Goal: Task Accomplishment & Management: Manage account settings

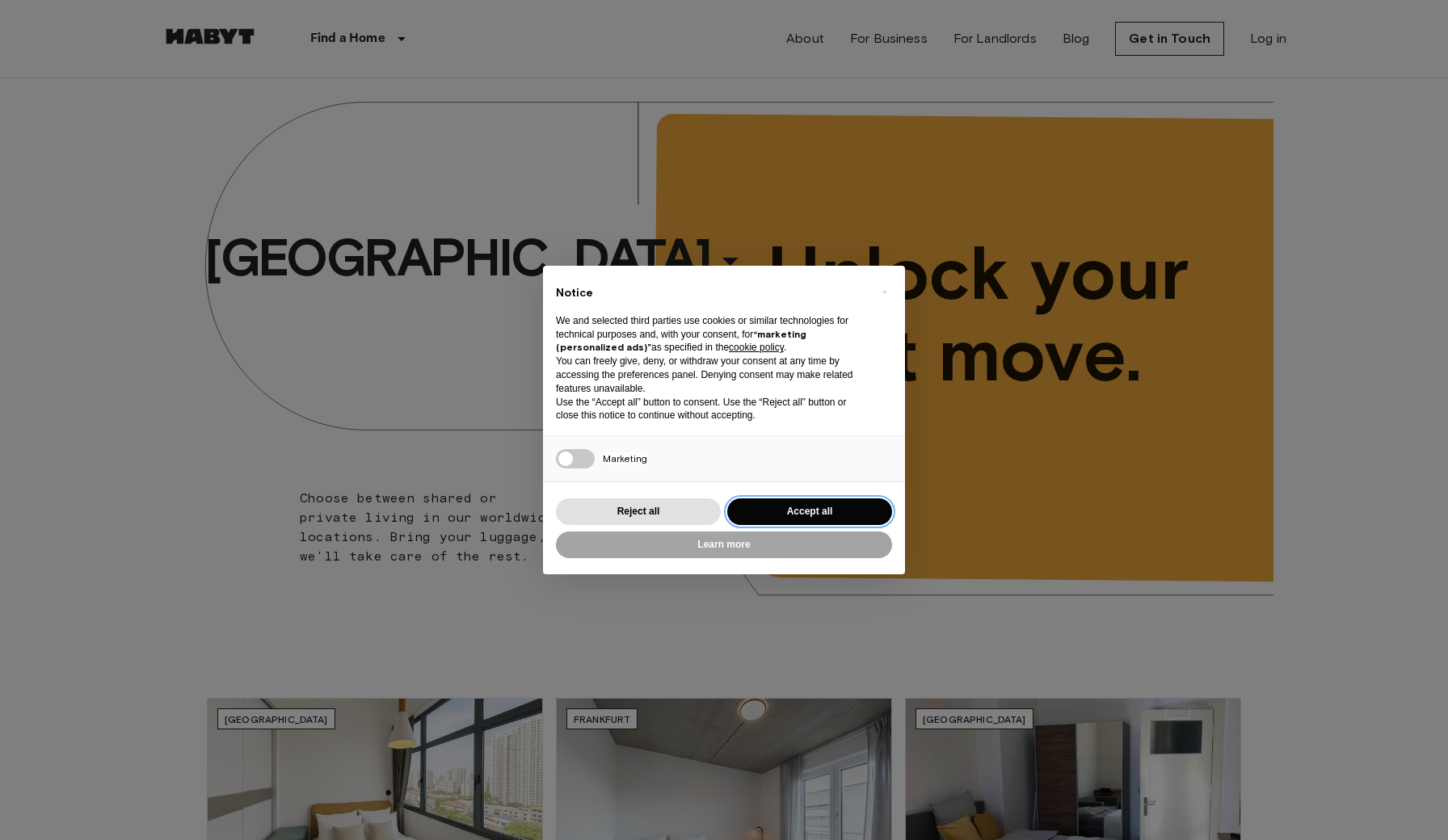
click at [785, 506] on button "Accept all" at bounding box center [810, 512] width 165 height 27
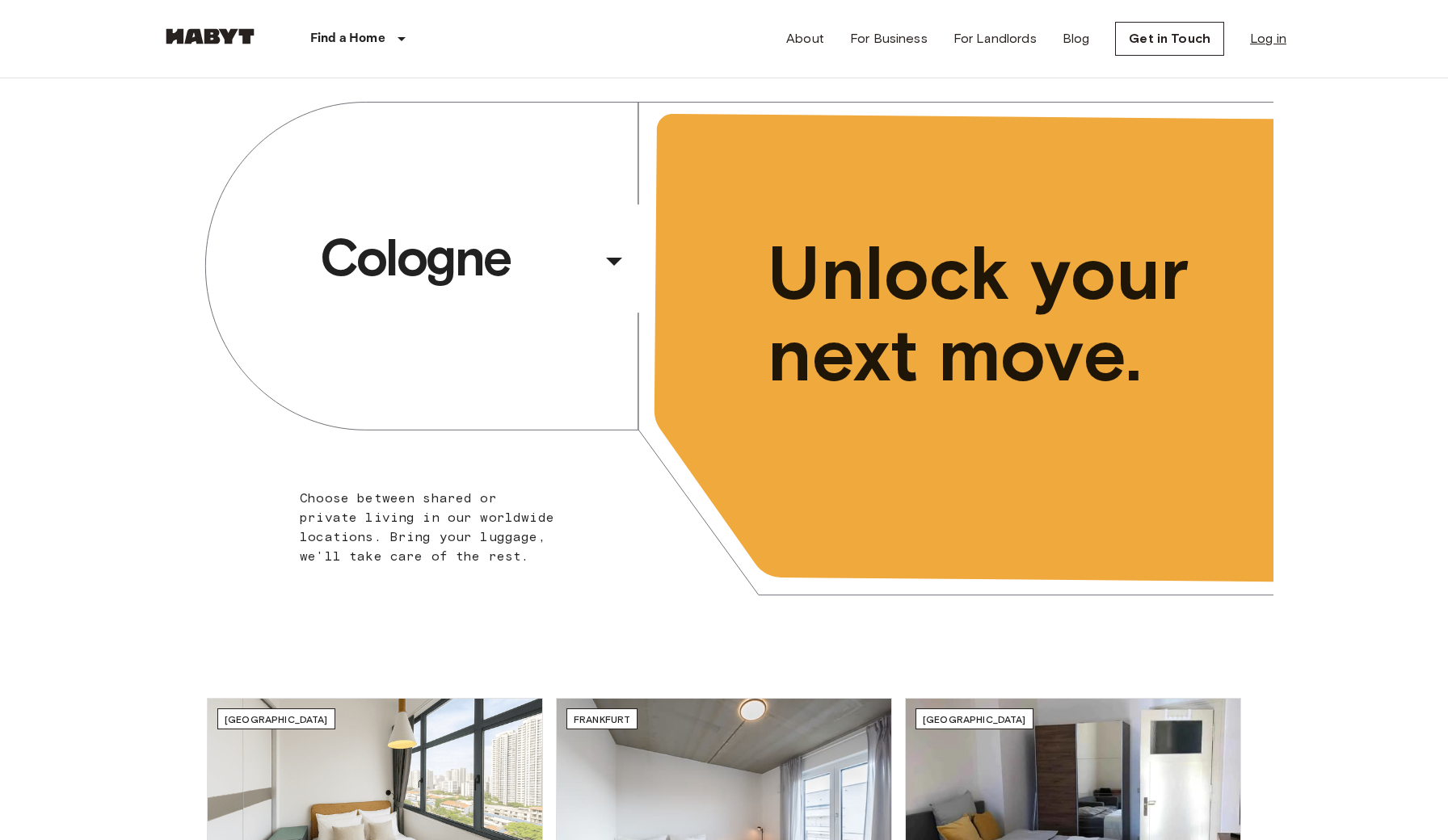
click at [1263, 38] on link "Log in" at bounding box center [1268, 38] width 37 height 19
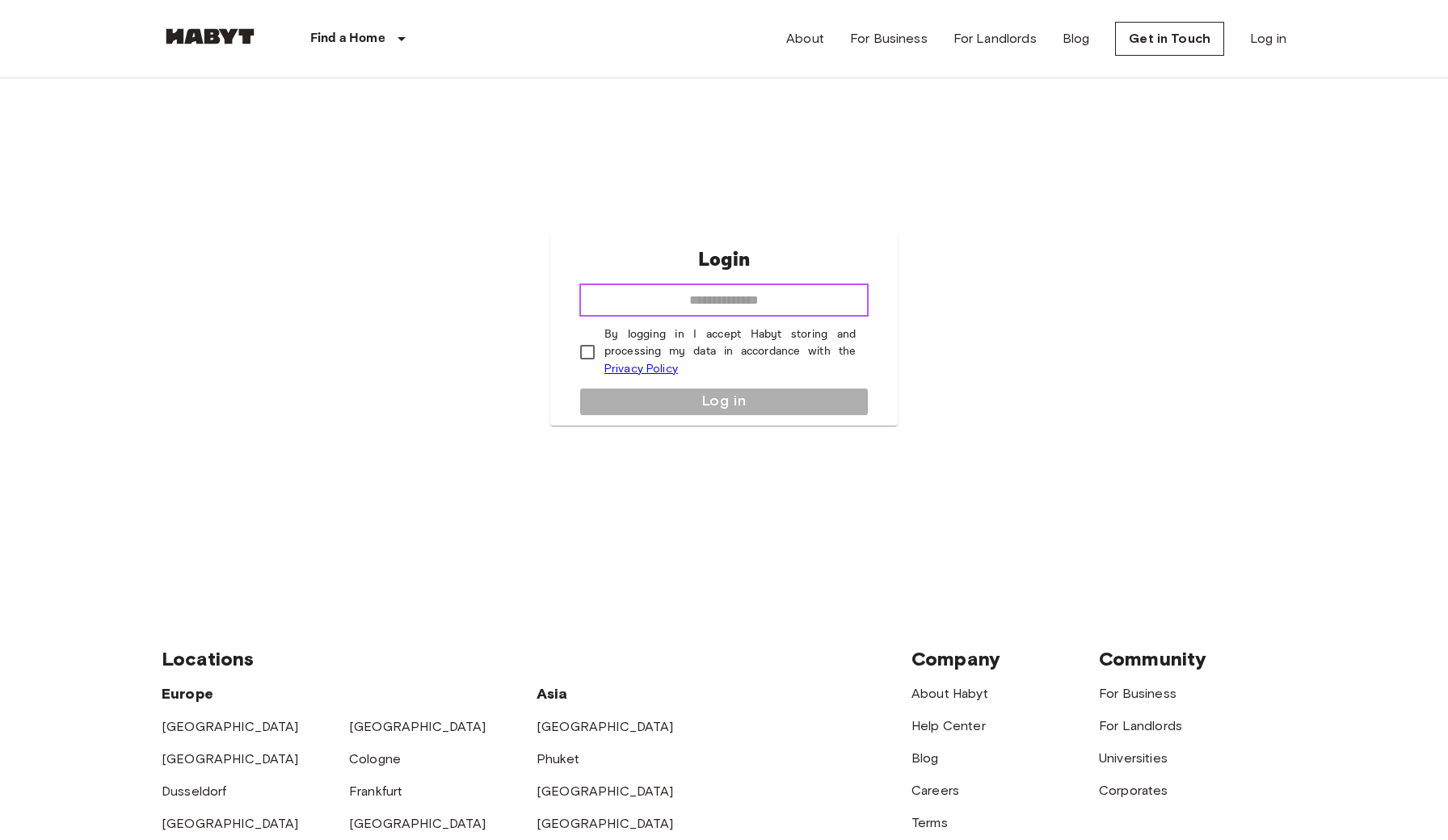
type input "**********"
click at [635, 398] on button "Log in" at bounding box center [724, 402] width 290 height 28
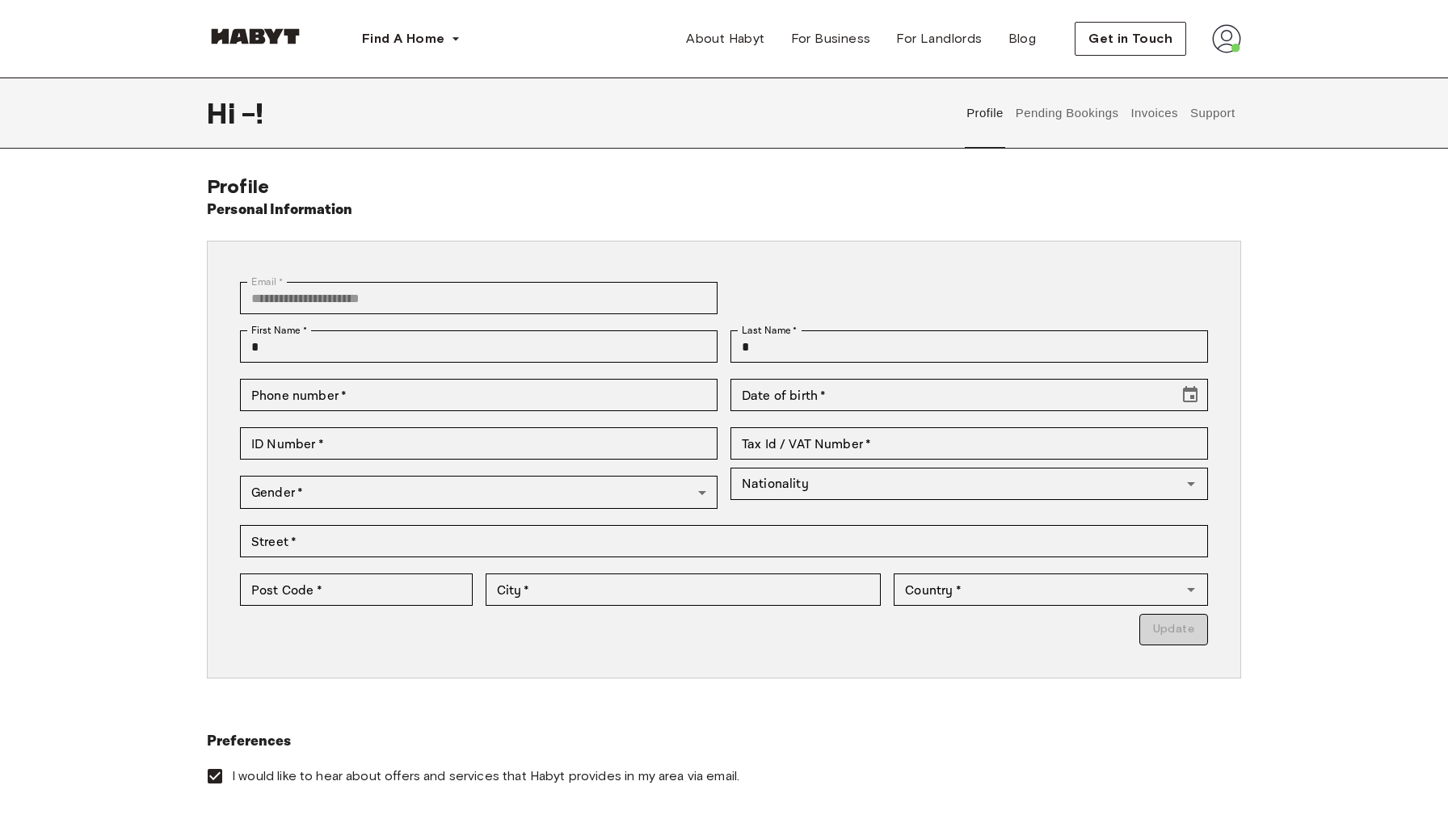
click at [1204, 110] on button "Support" at bounding box center [1212, 112] width 50 height 71
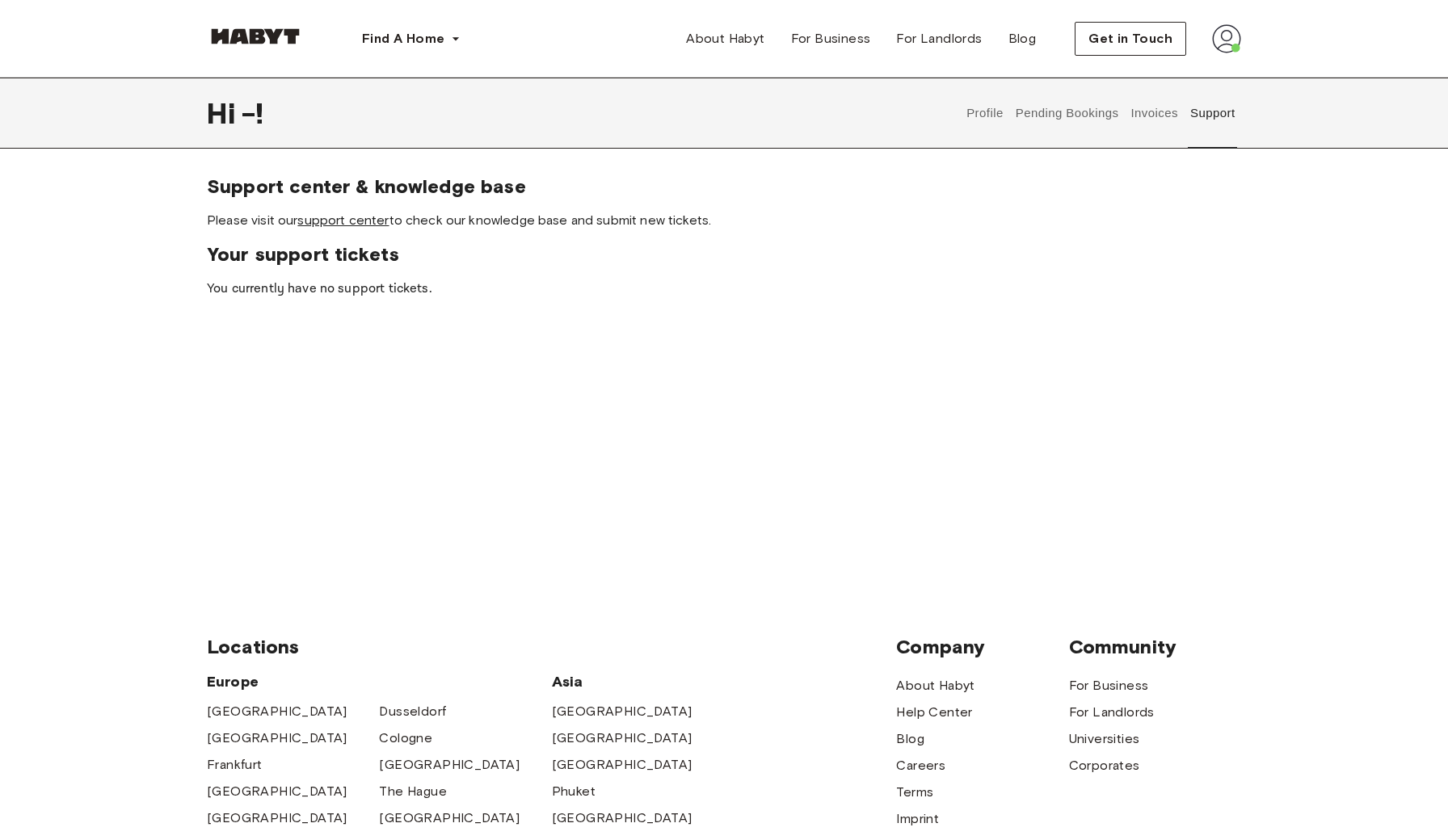
click at [334, 225] on link "support center" at bounding box center [343, 220] width 92 height 15
click at [1068, 118] on button "Pending Bookings" at bounding box center [1067, 112] width 107 height 71
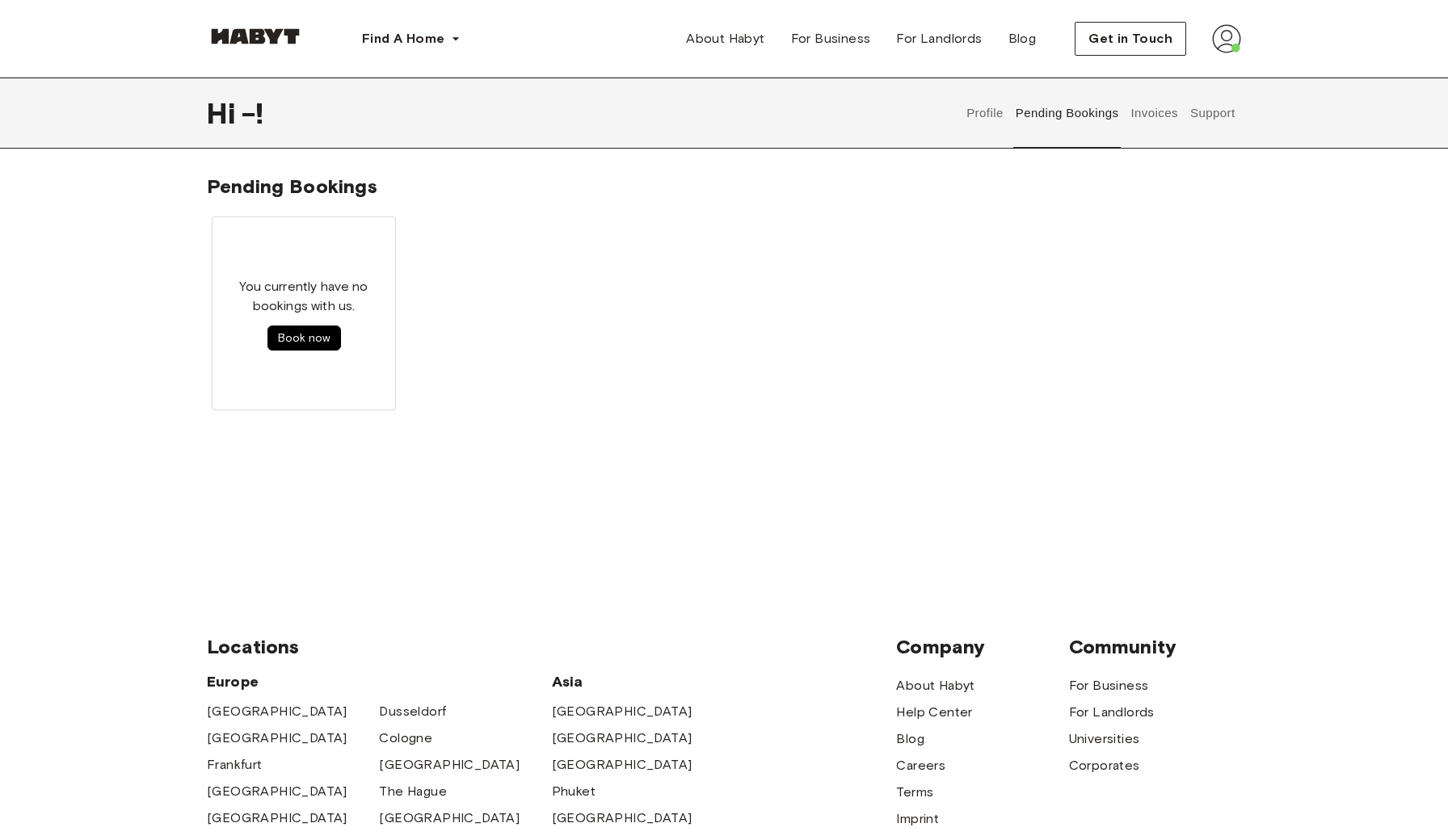
click at [1159, 112] on button "Invoices" at bounding box center [1153, 112] width 51 height 71
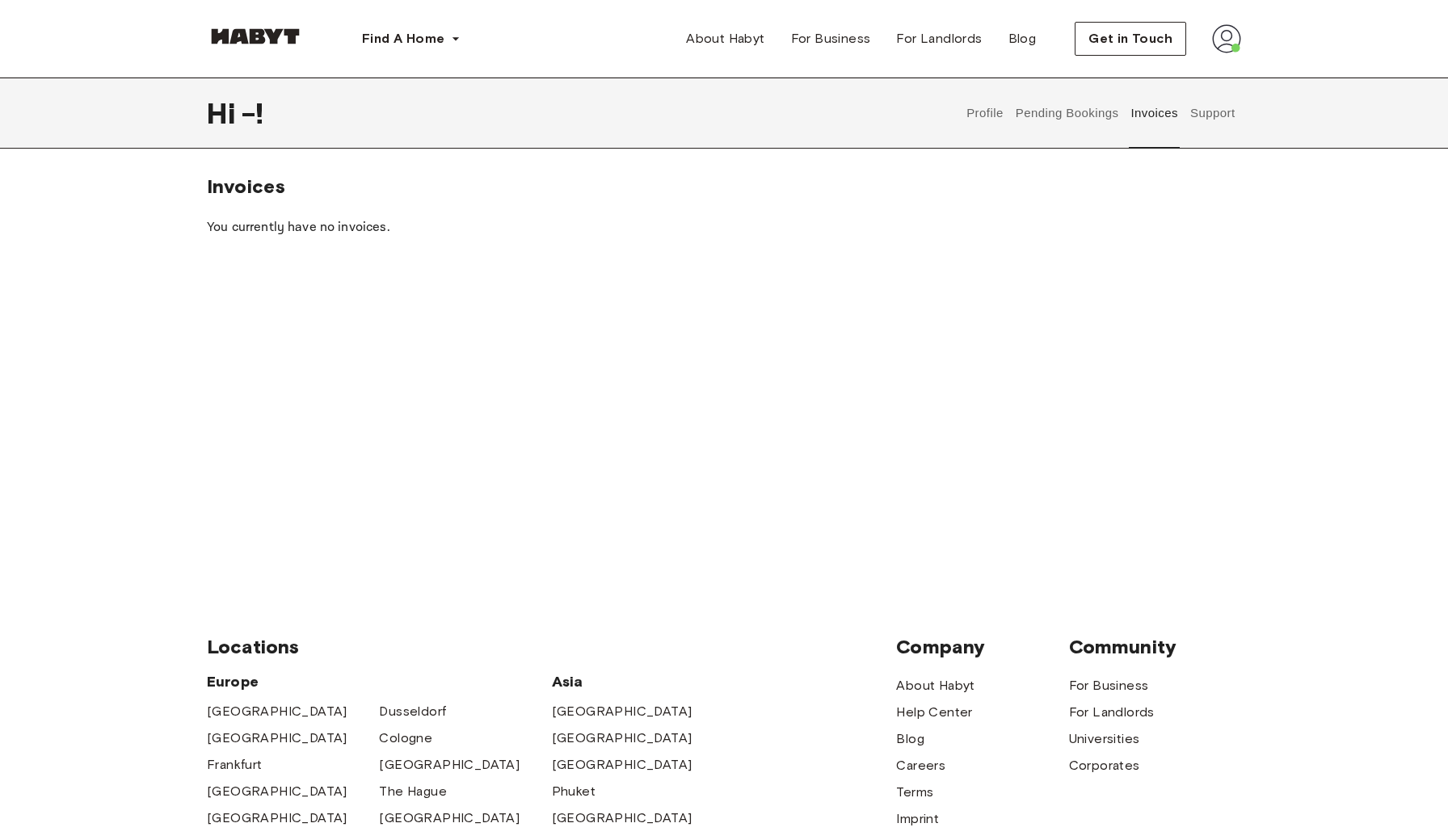
click at [985, 110] on button "Profile" at bounding box center [984, 112] width 41 height 71
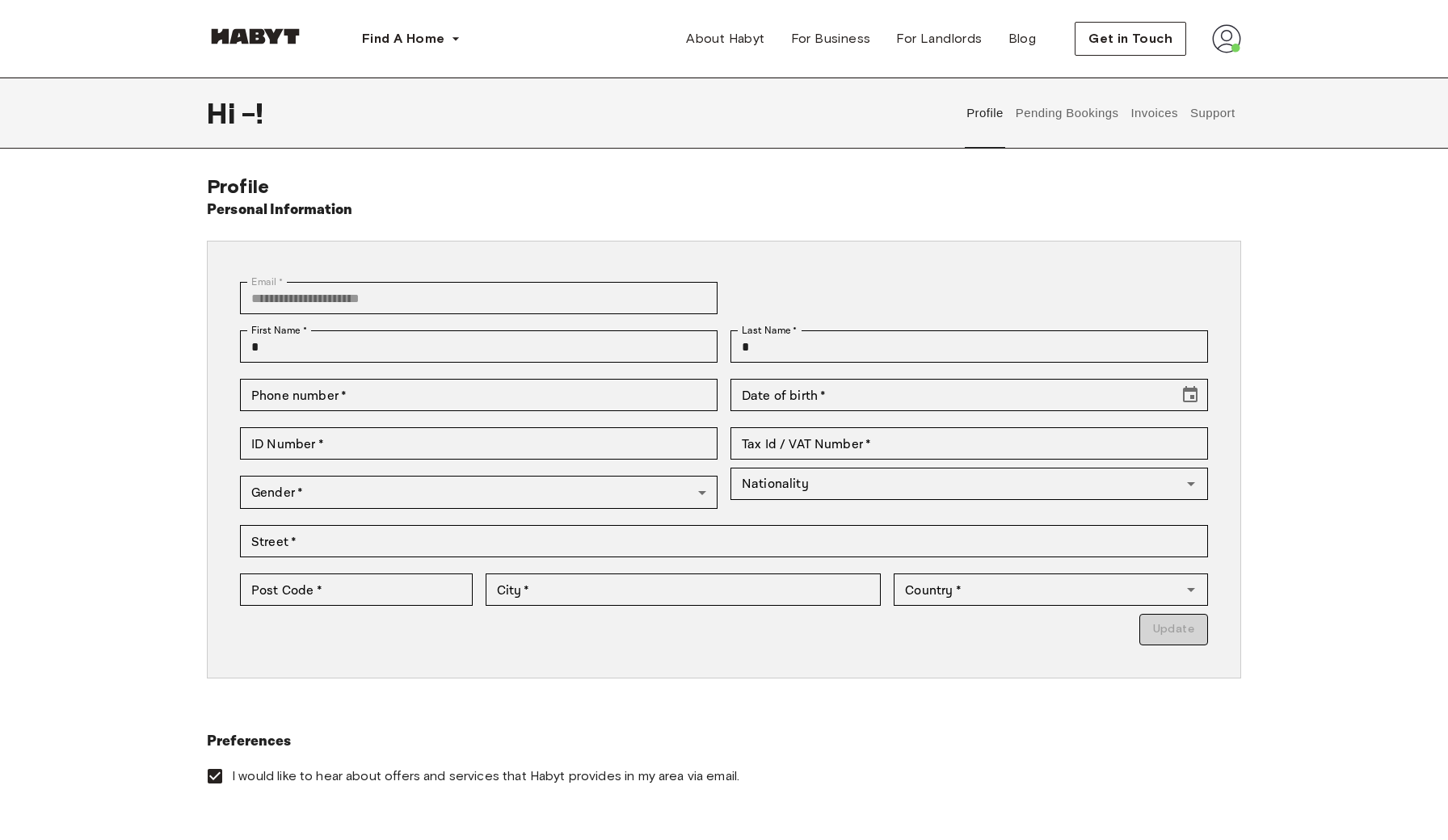
click at [1204, 109] on button "Support" at bounding box center [1212, 112] width 50 height 71
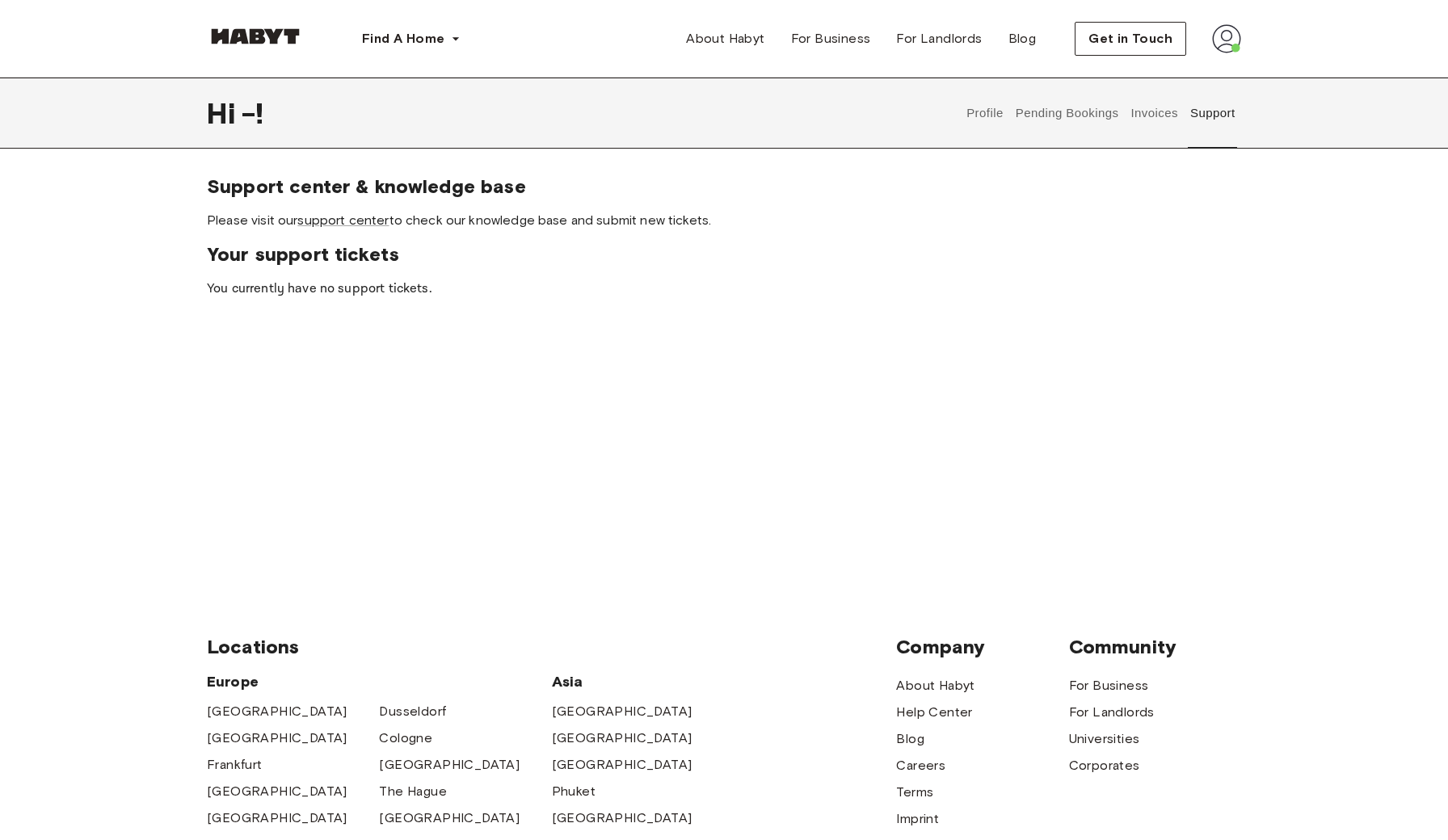
click at [1153, 122] on button "Invoices" at bounding box center [1153, 112] width 51 height 71
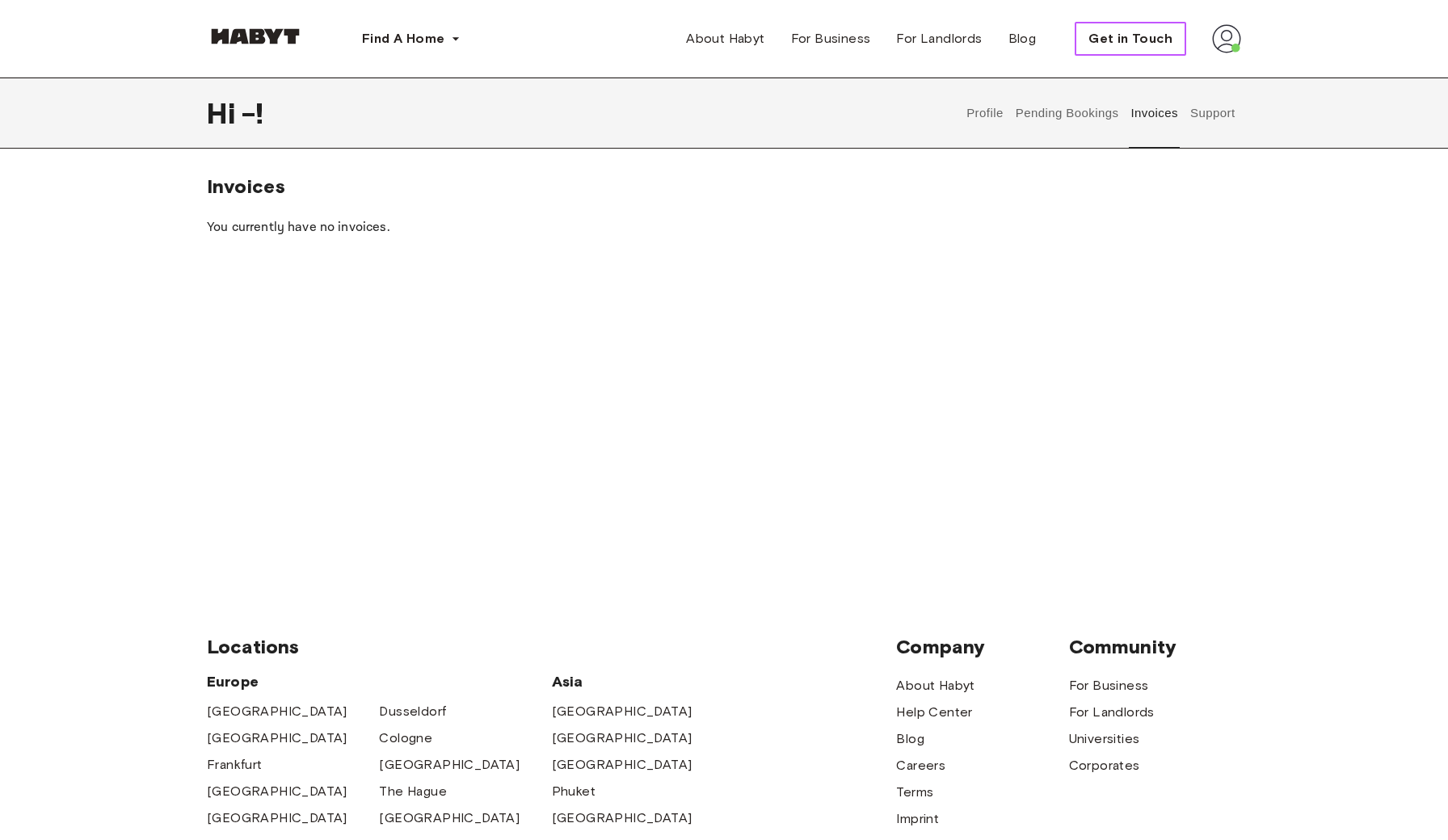
click at [1135, 46] on span "Get in Touch" at bounding box center [1131, 38] width 84 height 19
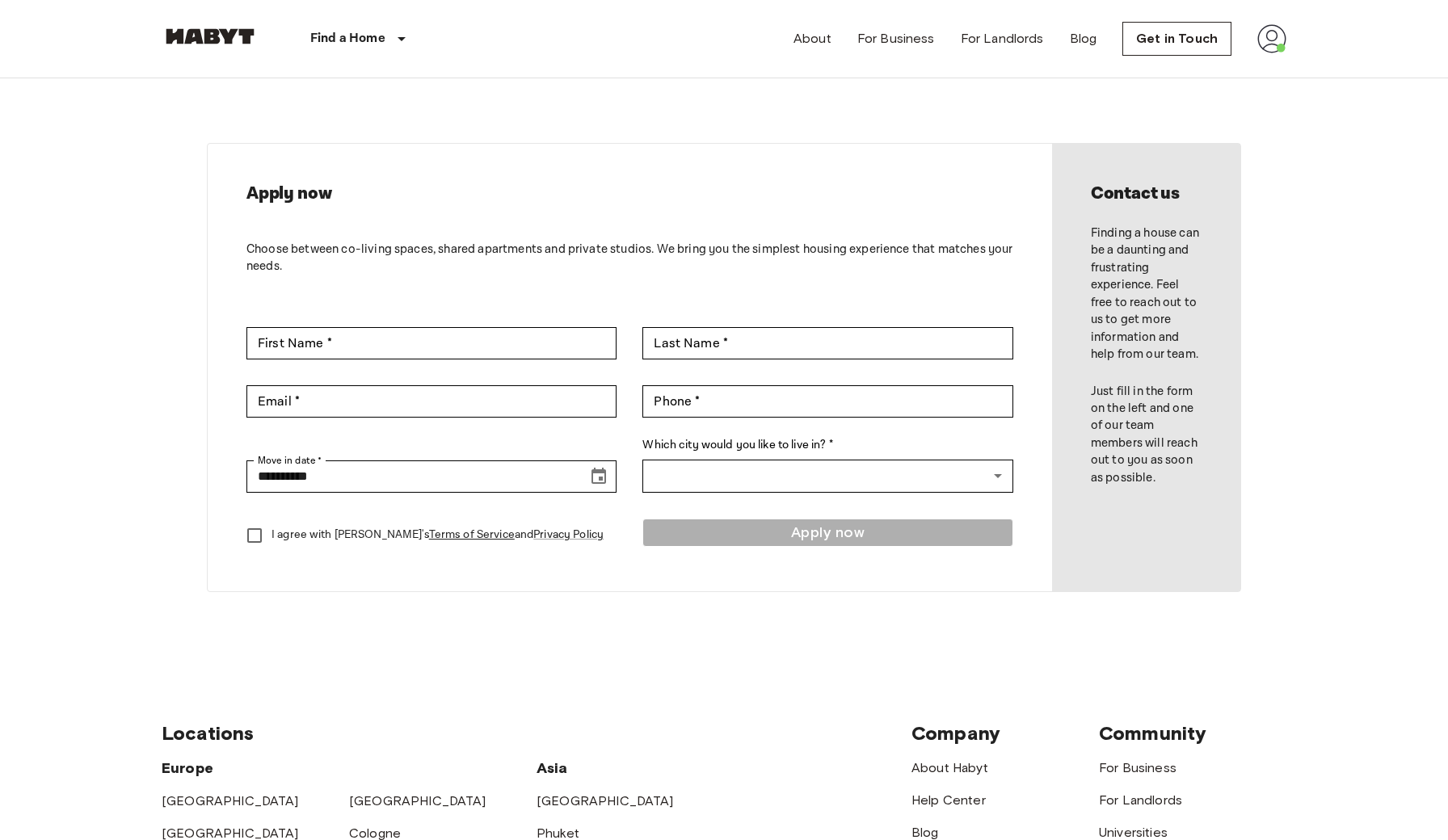
click at [1273, 57] on div "About For Business For Landlords Blog Get in Touch" at bounding box center [1039, 39] width 493 height 78
click at [1273, 47] on img at bounding box center [1271, 38] width 29 height 29
click at [1277, 69] on li "Profile" at bounding box center [1338, 68] width 161 height 29
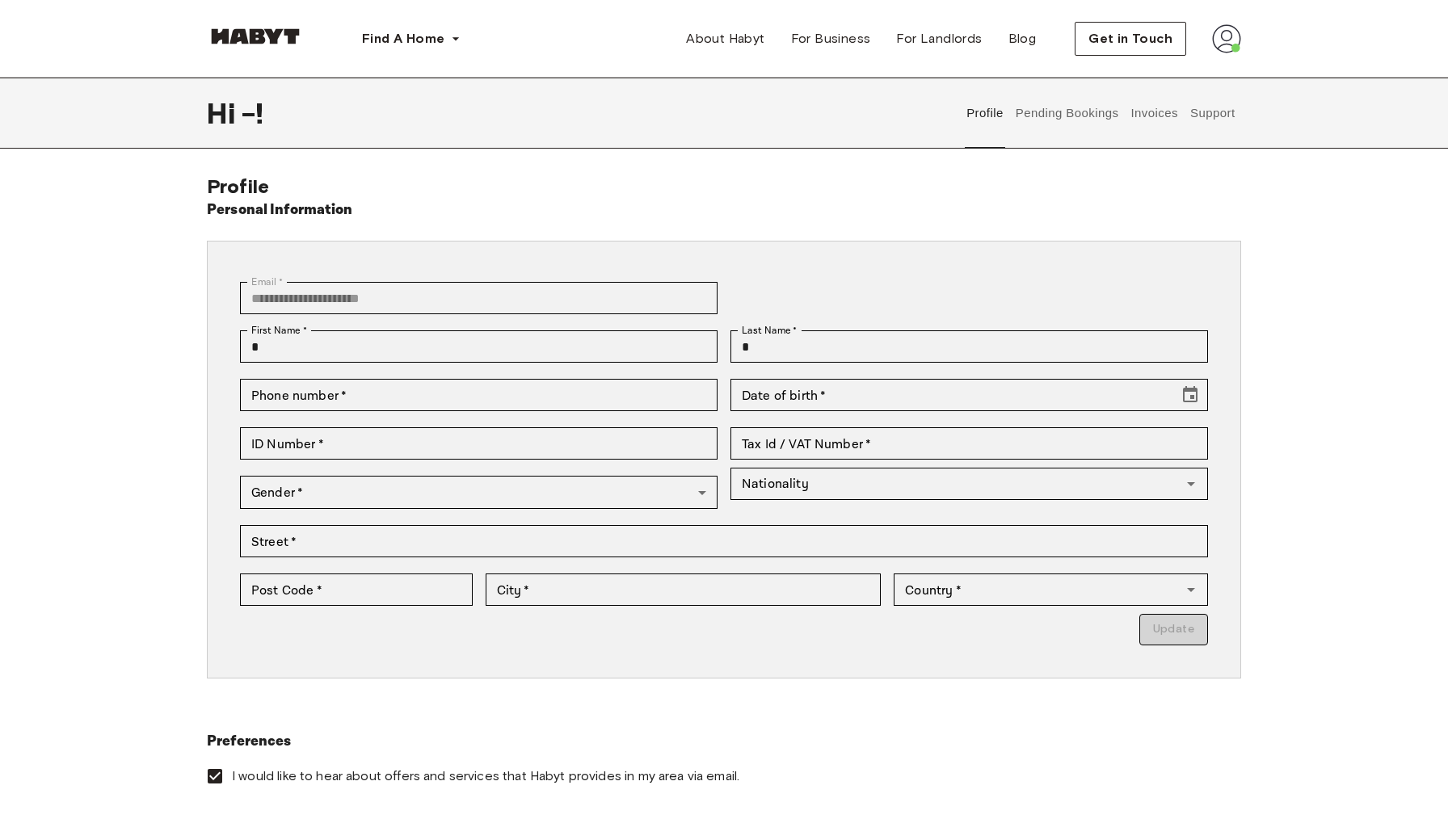
click at [1229, 38] on img at bounding box center [1226, 38] width 29 height 29
click at [1191, 105] on span "Log out" at bounding box center [1181, 107] width 49 height 19
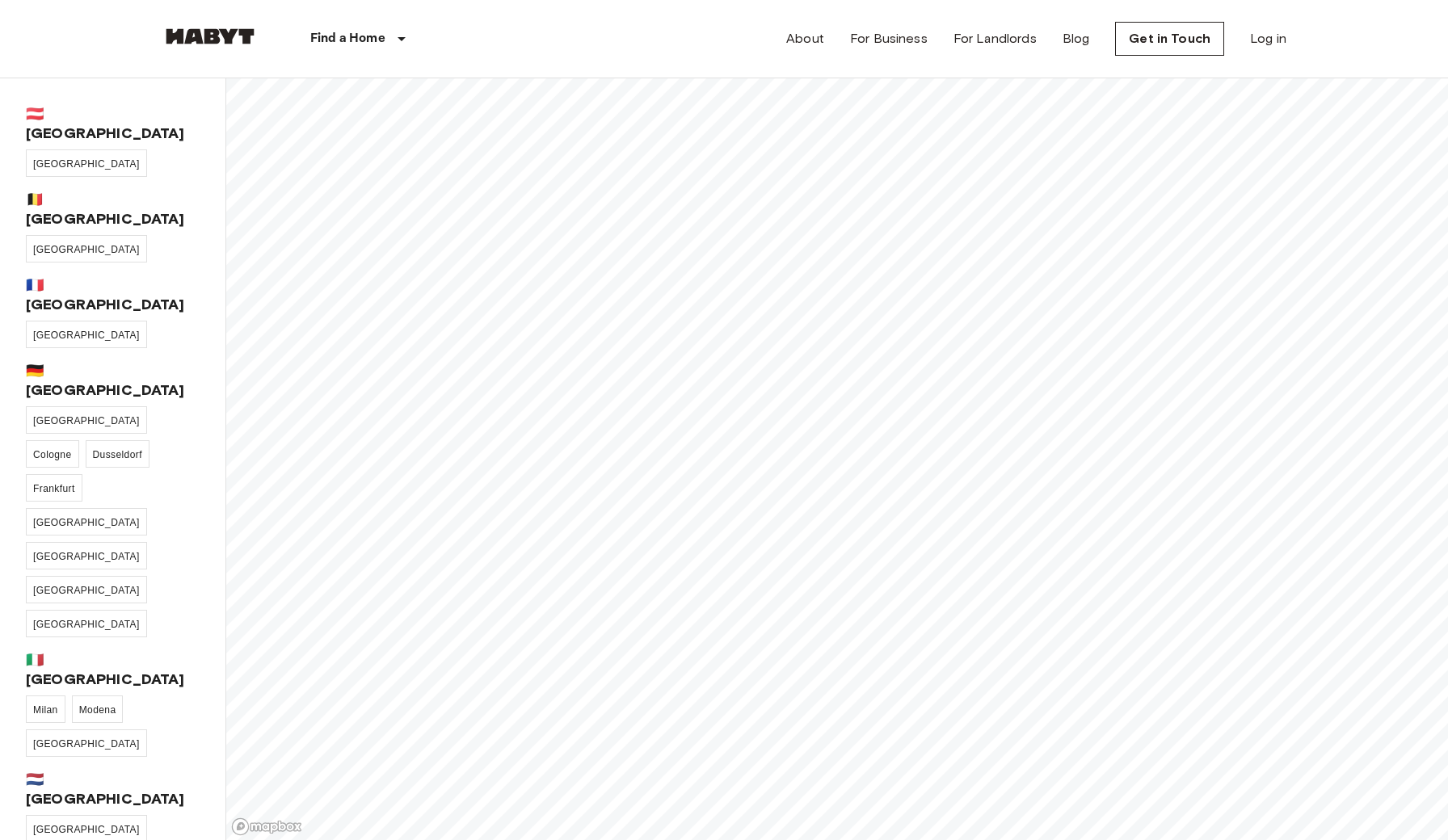
click at [1265, 40] on link "Log in" at bounding box center [1268, 38] width 37 height 19
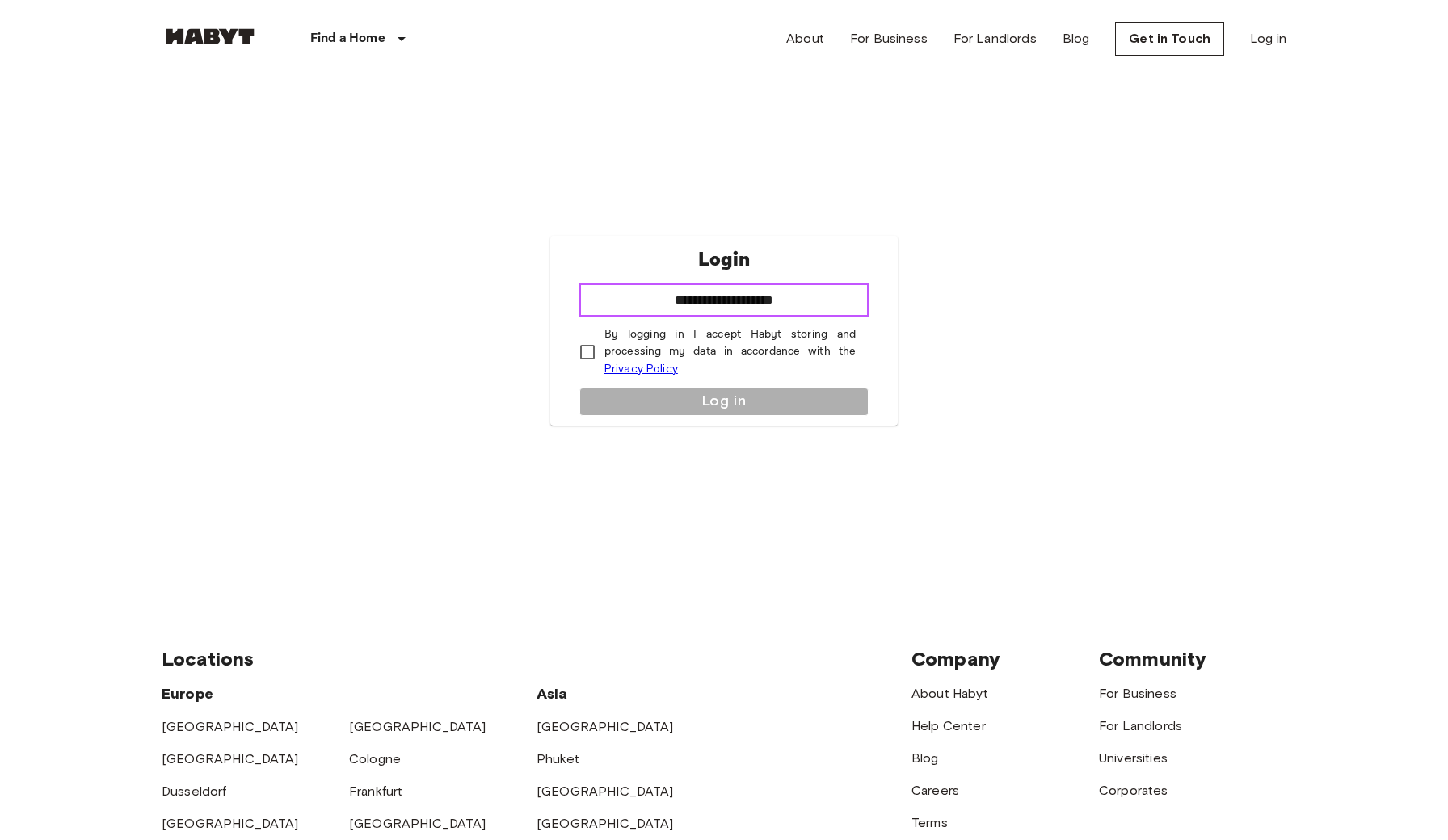
type input "**********"
click at [634, 398] on button "Log in" at bounding box center [724, 402] width 290 height 28
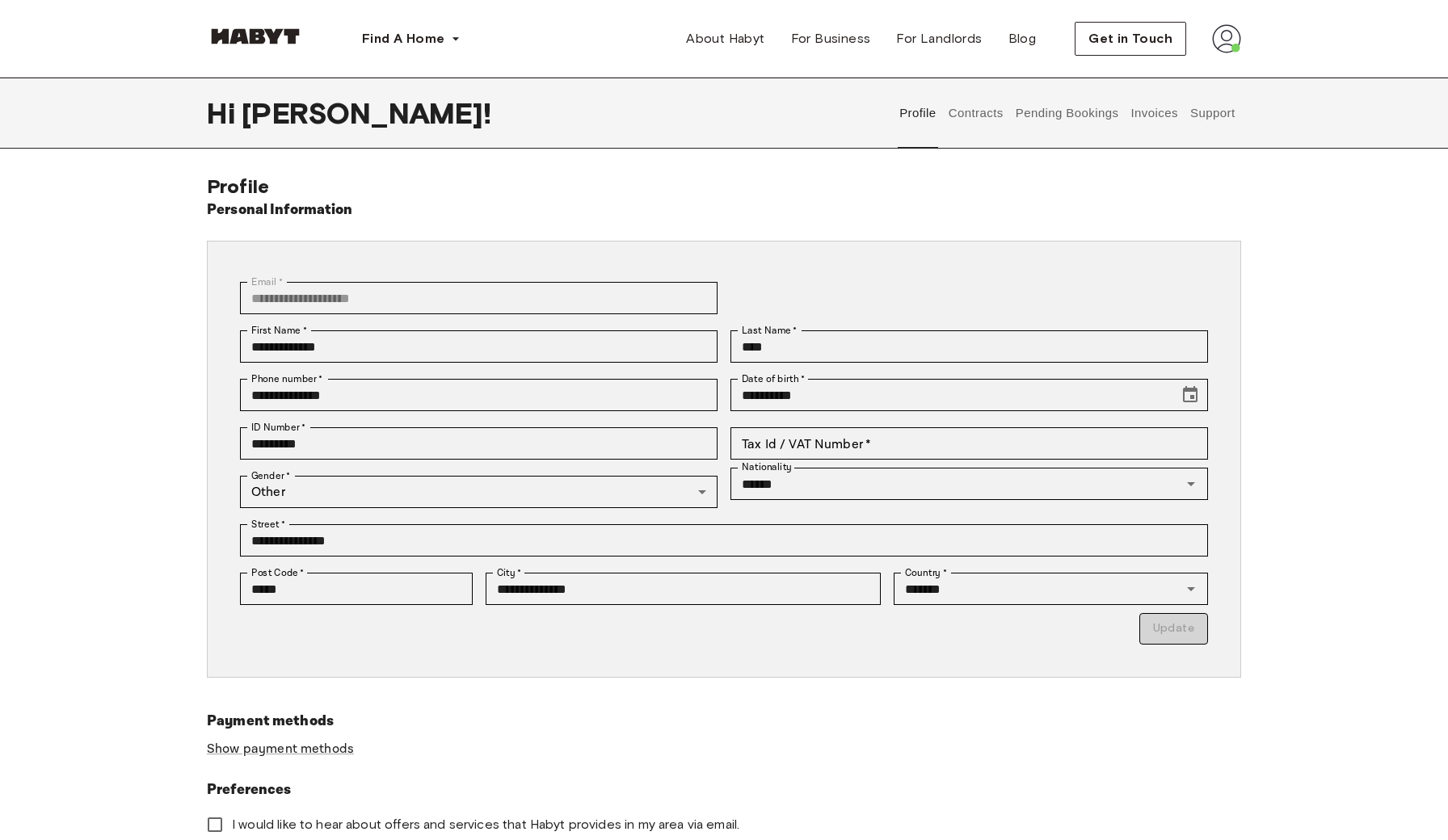
click at [986, 107] on button "Contracts" at bounding box center [975, 112] width 59 height 71
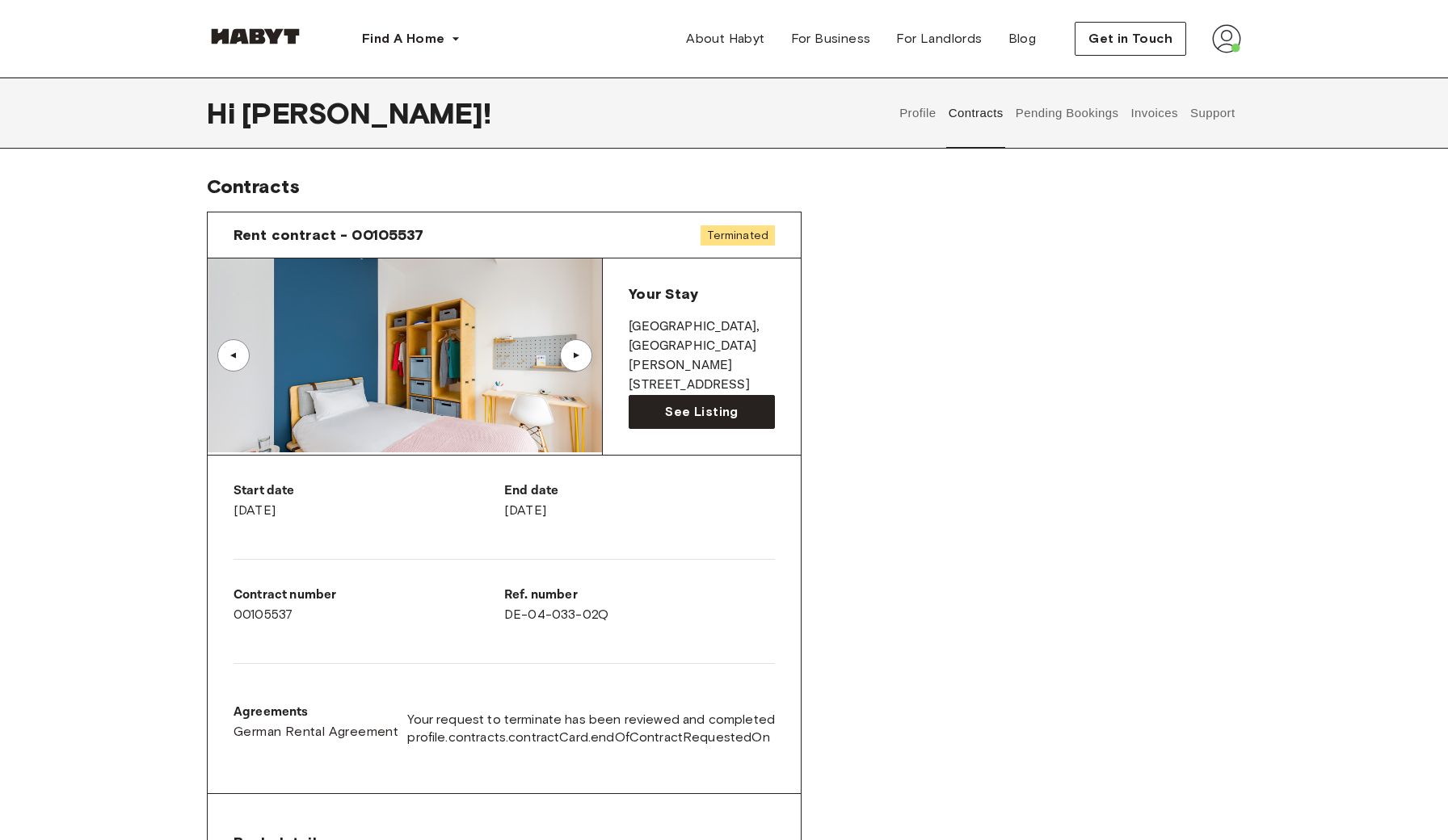
click at [1149, 109] on button "Invoices" at bounding box center [1153, 112] width 51 height 71
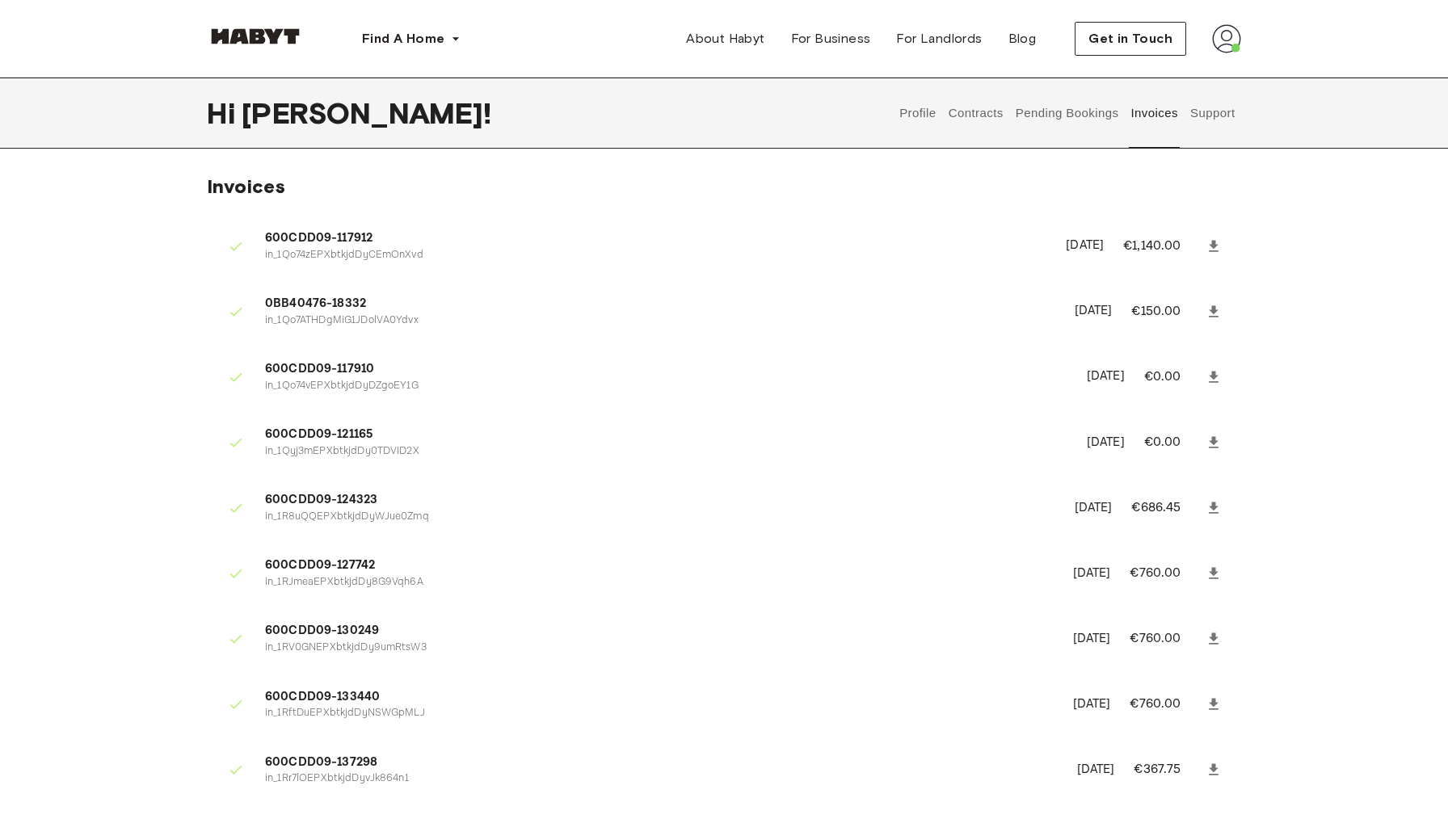
click at [1084, 107] on button "Pending Bookings" at bounding box center [1067, 112] width 107 height 71
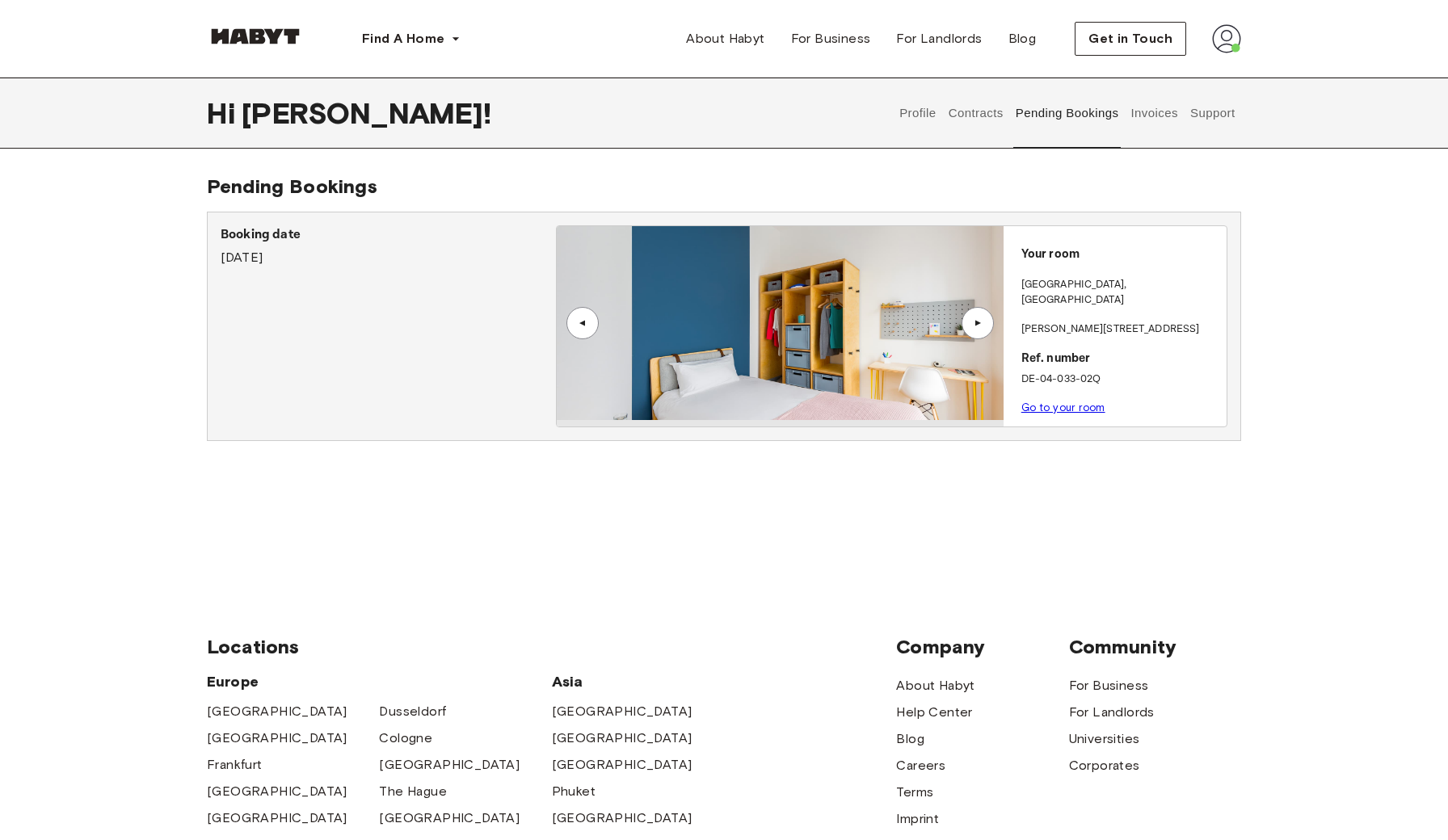
click at [1039, 107] on button "Pending Bookings" at bounding box center [1067, 112] width 107 height 71
click at [1166, 112] on button "Invoices" at bounding box center [1153, 112] width 51 height 71
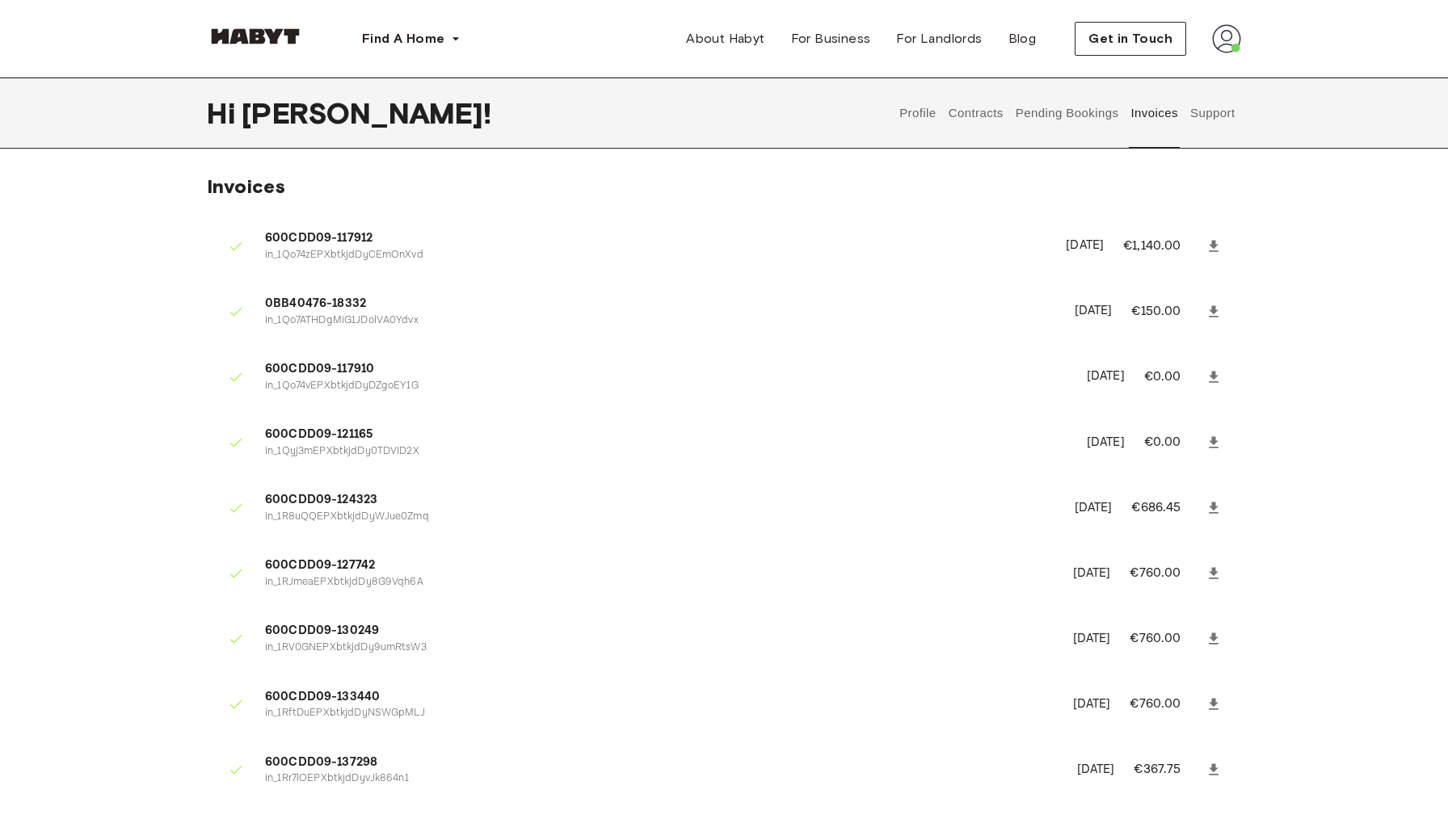
click at [977, 109] on button "Contracts" at bounding box center [975, 112] width 59 height 71
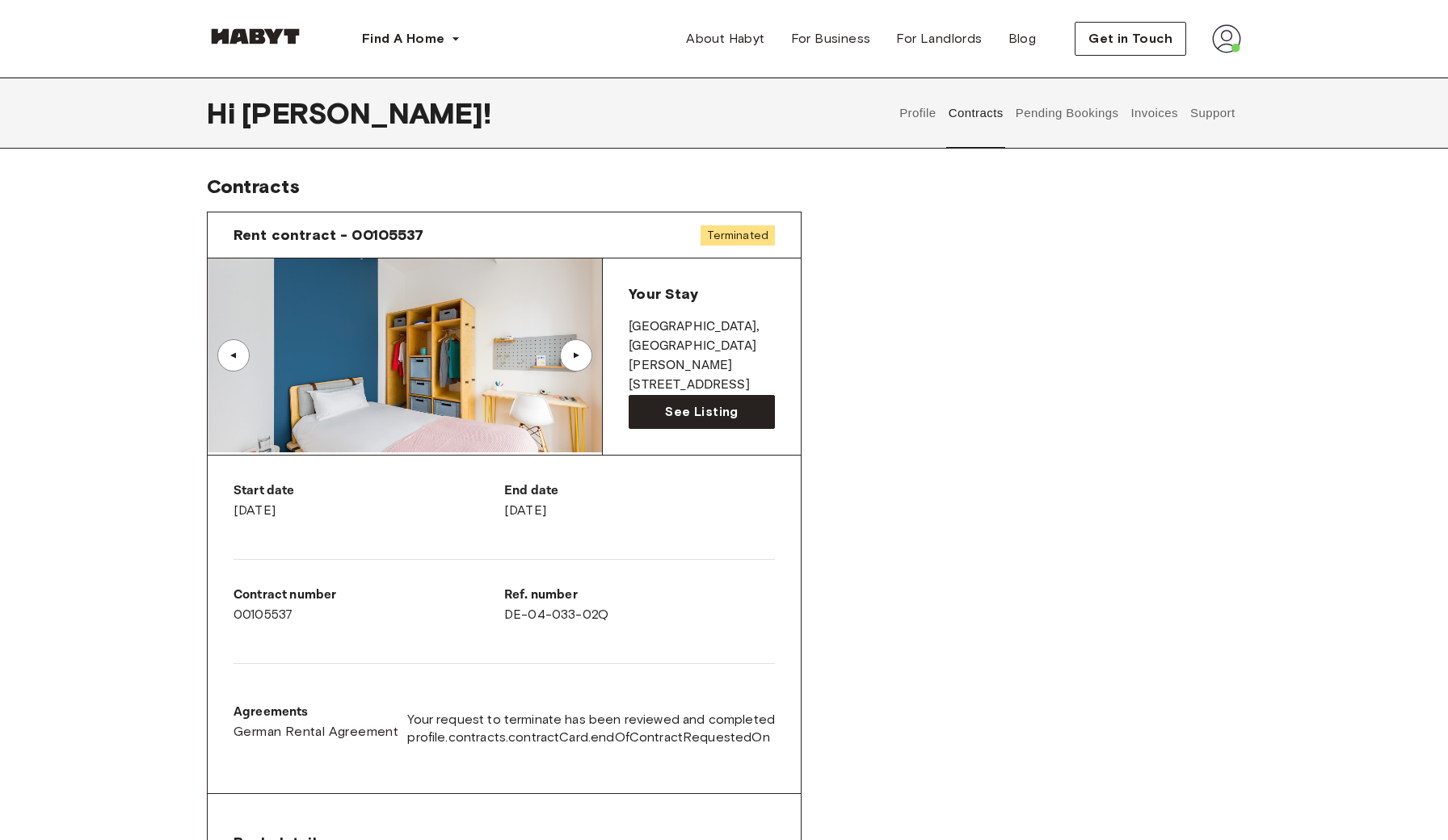
click at [1174, 114] on button "Invoices" at bounding box center [1153, 112] width 51 height 71
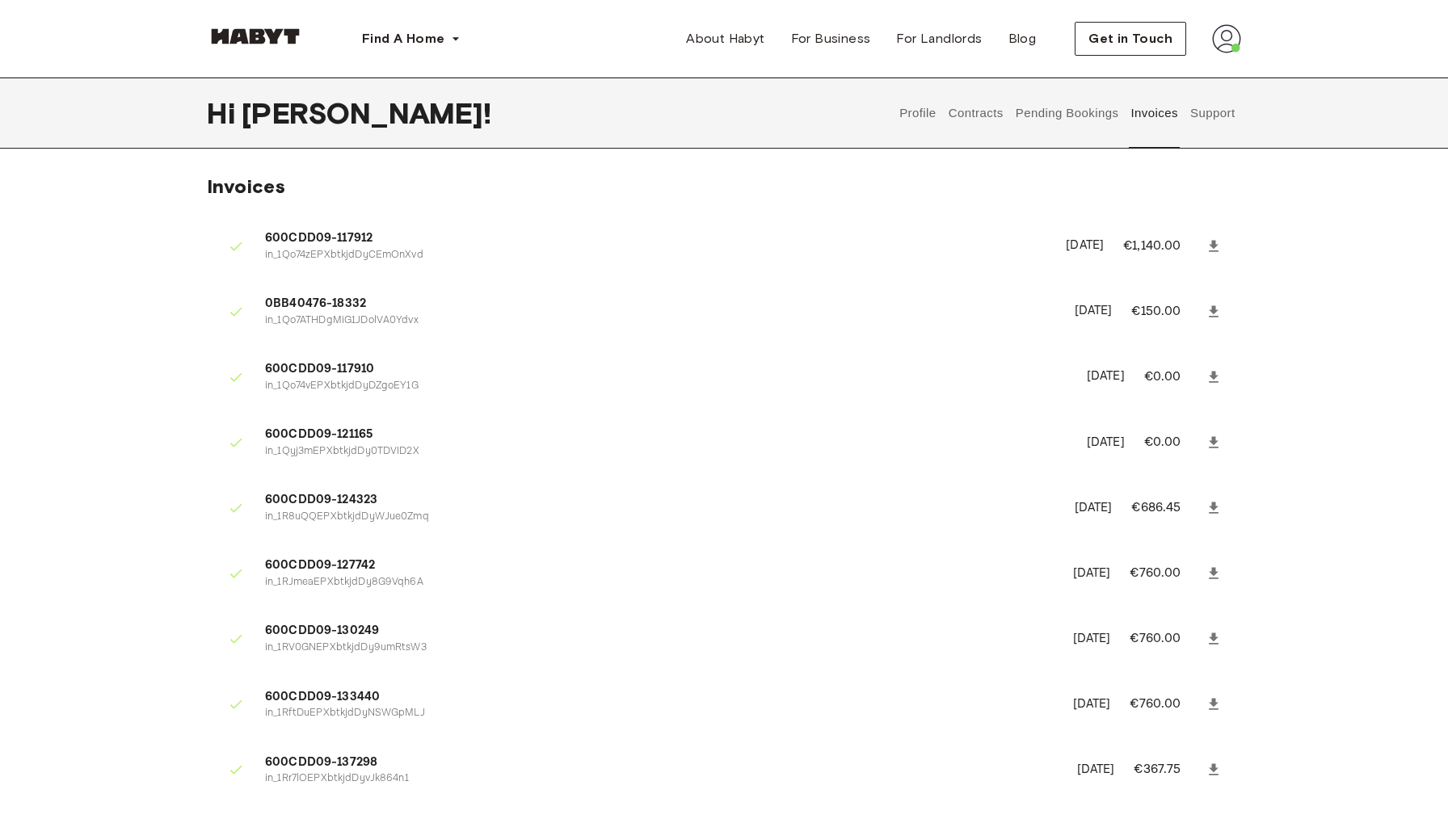
click at [970, 109] on button "Contracts" at bounding box center [975, 112] width 59 height 71
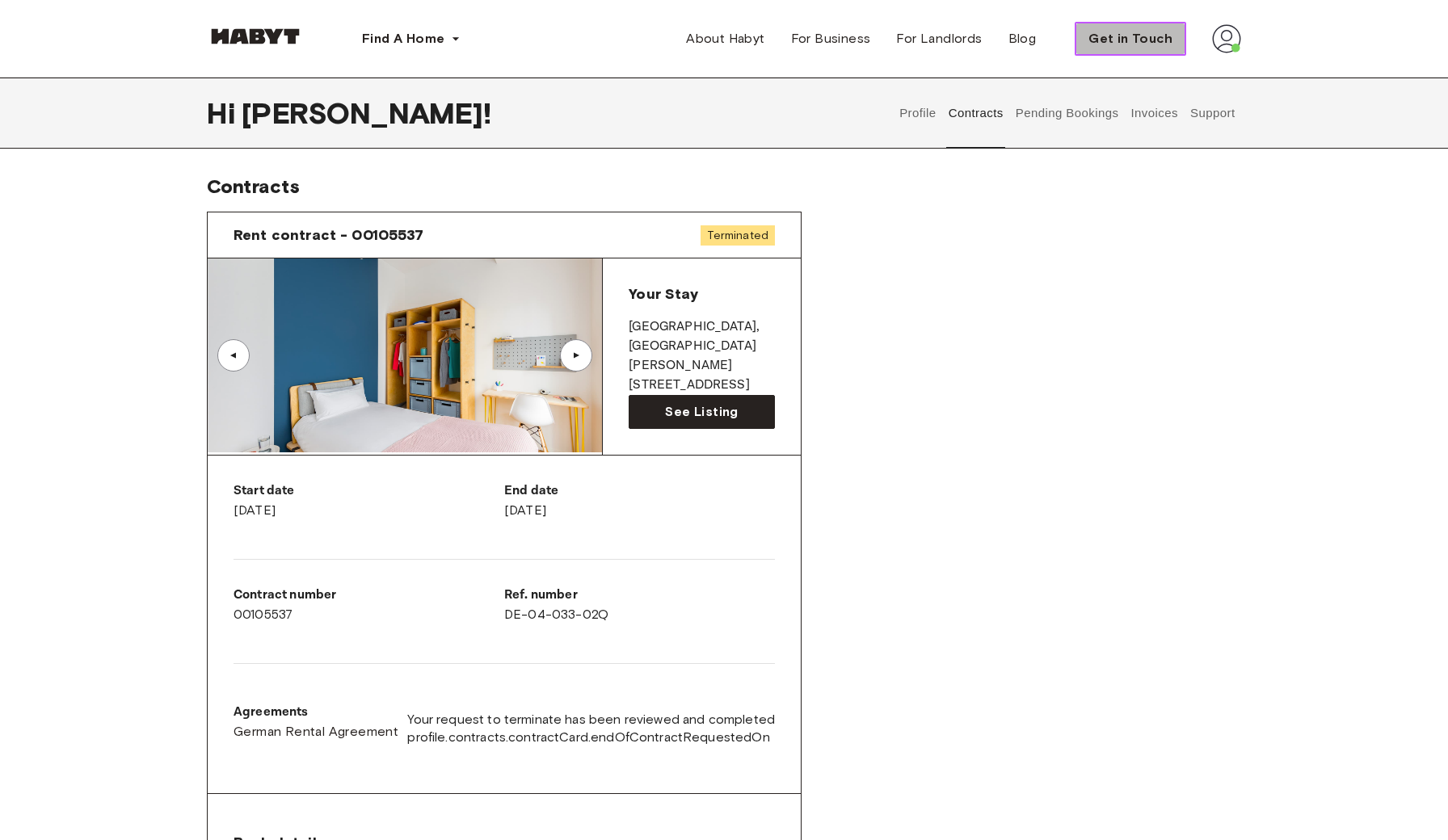
click at [1113, 41] on span "Get in Touch" at bounding box center [1131, 38] width 84 height 19
click at [745, 239] on span "Terminated" at bounding box center [737, 236] width 75 height 20
click at [591, 350] on div "▲" at bounding box center [576, 355] width 32 height 32
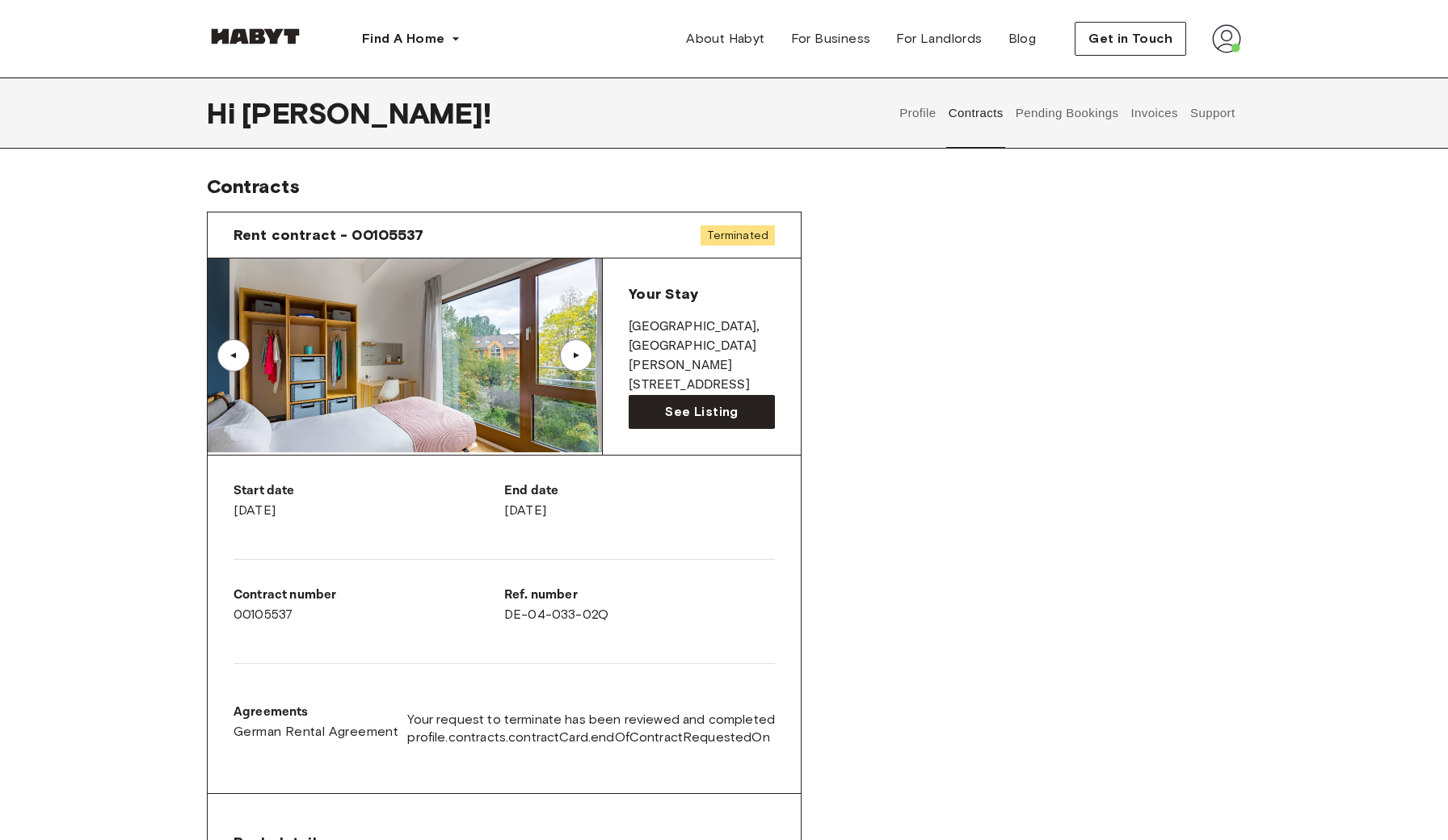
click at [1095, 115] on button "Pending Bookings" at bounding box center [1067, 112] width 107 height 71
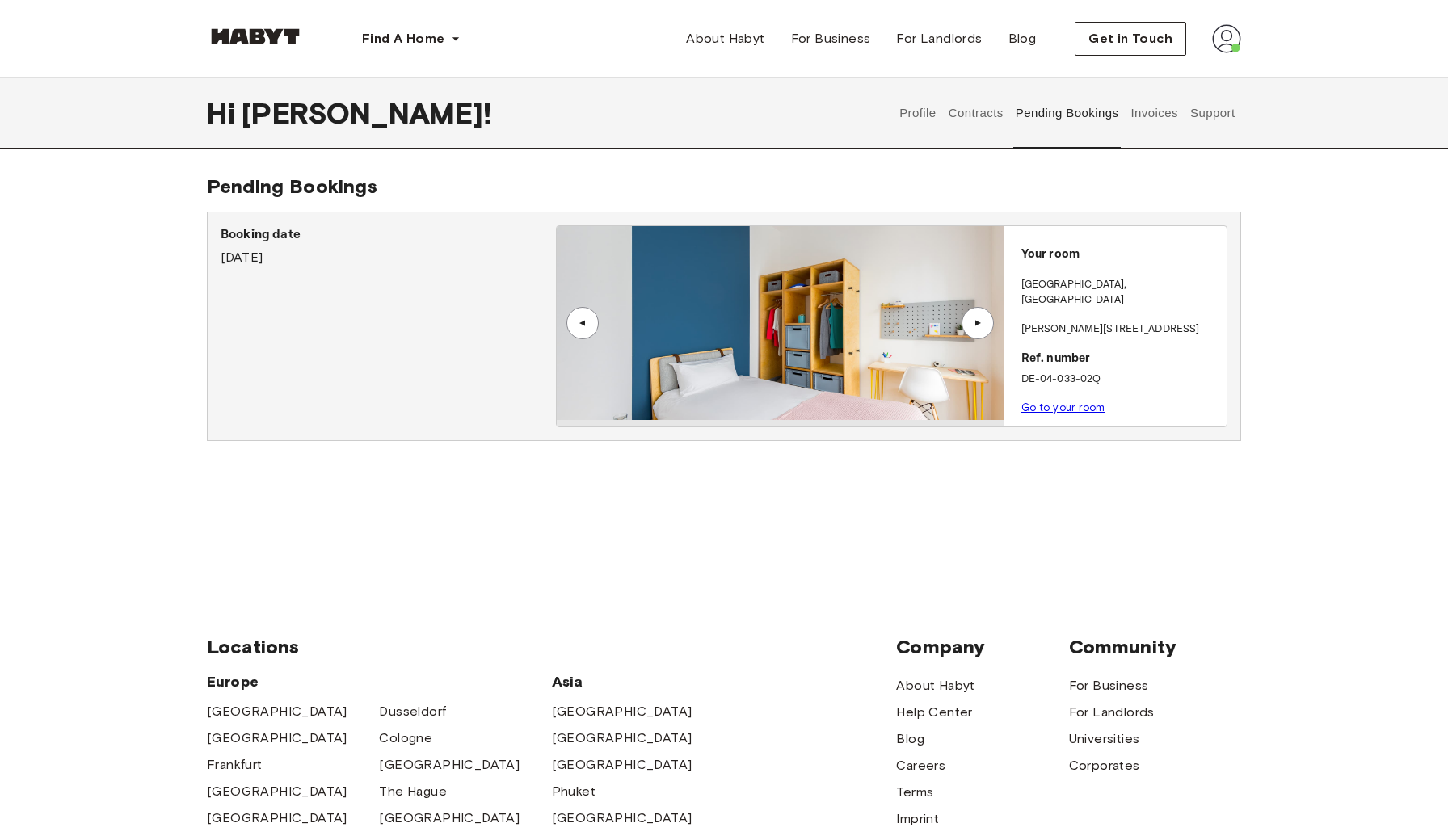
click at [1043, 401] on link "Go to your room" at bounding box center [1063, 407] width 84 height 12
click at [1159, 112] on button "Invoices" at bounding box center [1153, 112] width 51 height 71
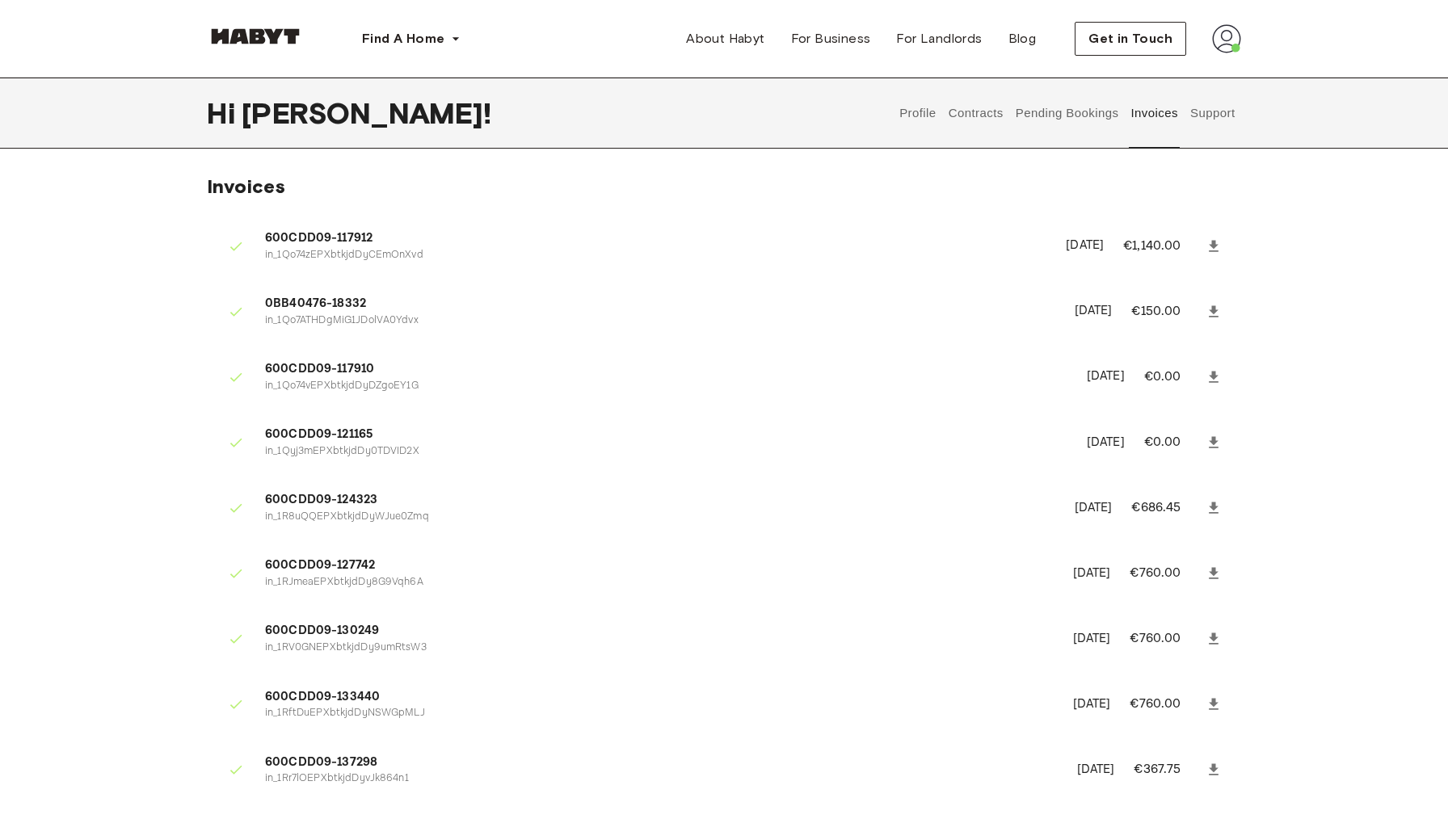
click at [1228, 115] on button "Support" at bounding box center [1212, 112] width 50 height 71
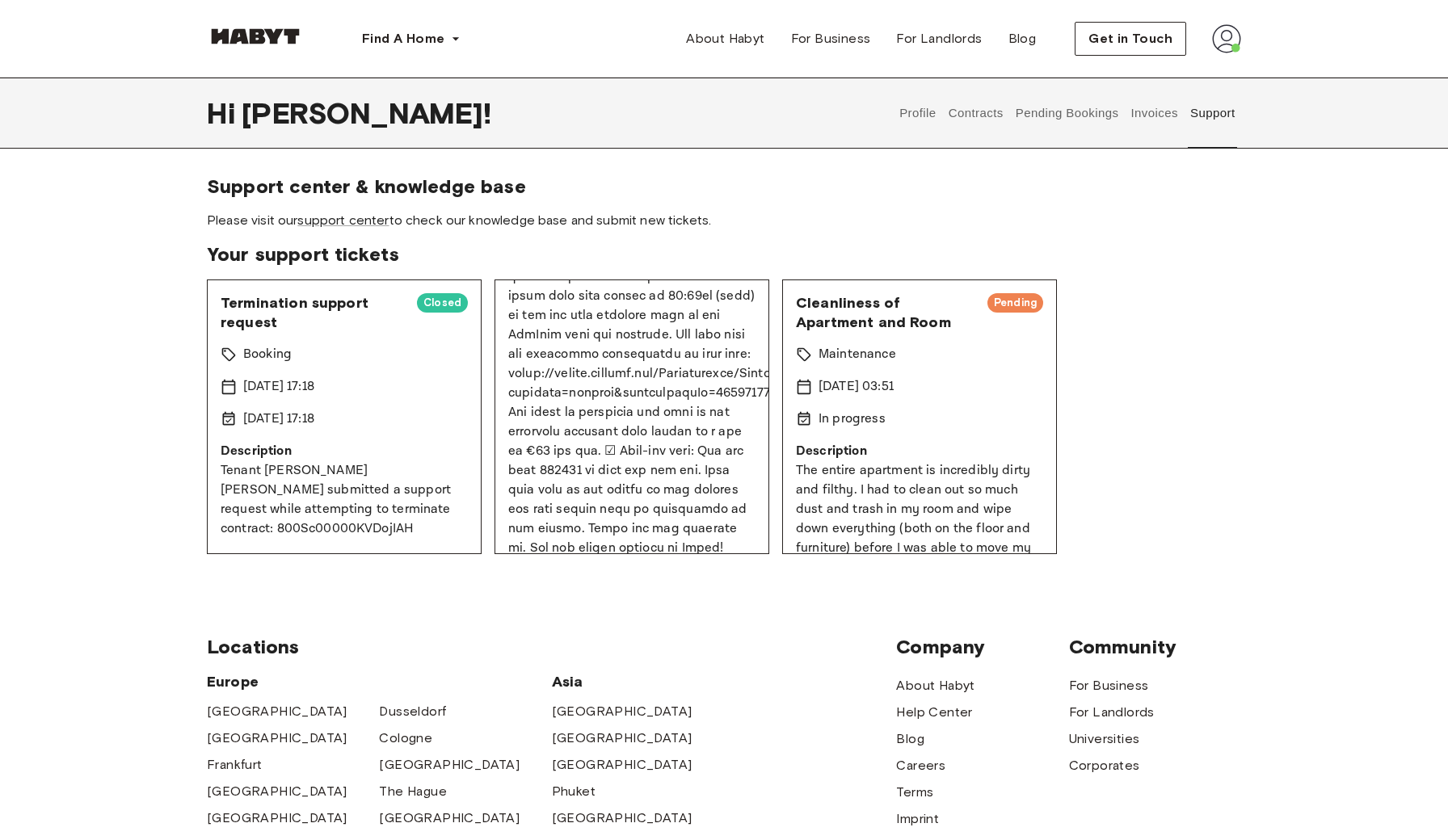
scroll to position [1065, 0]
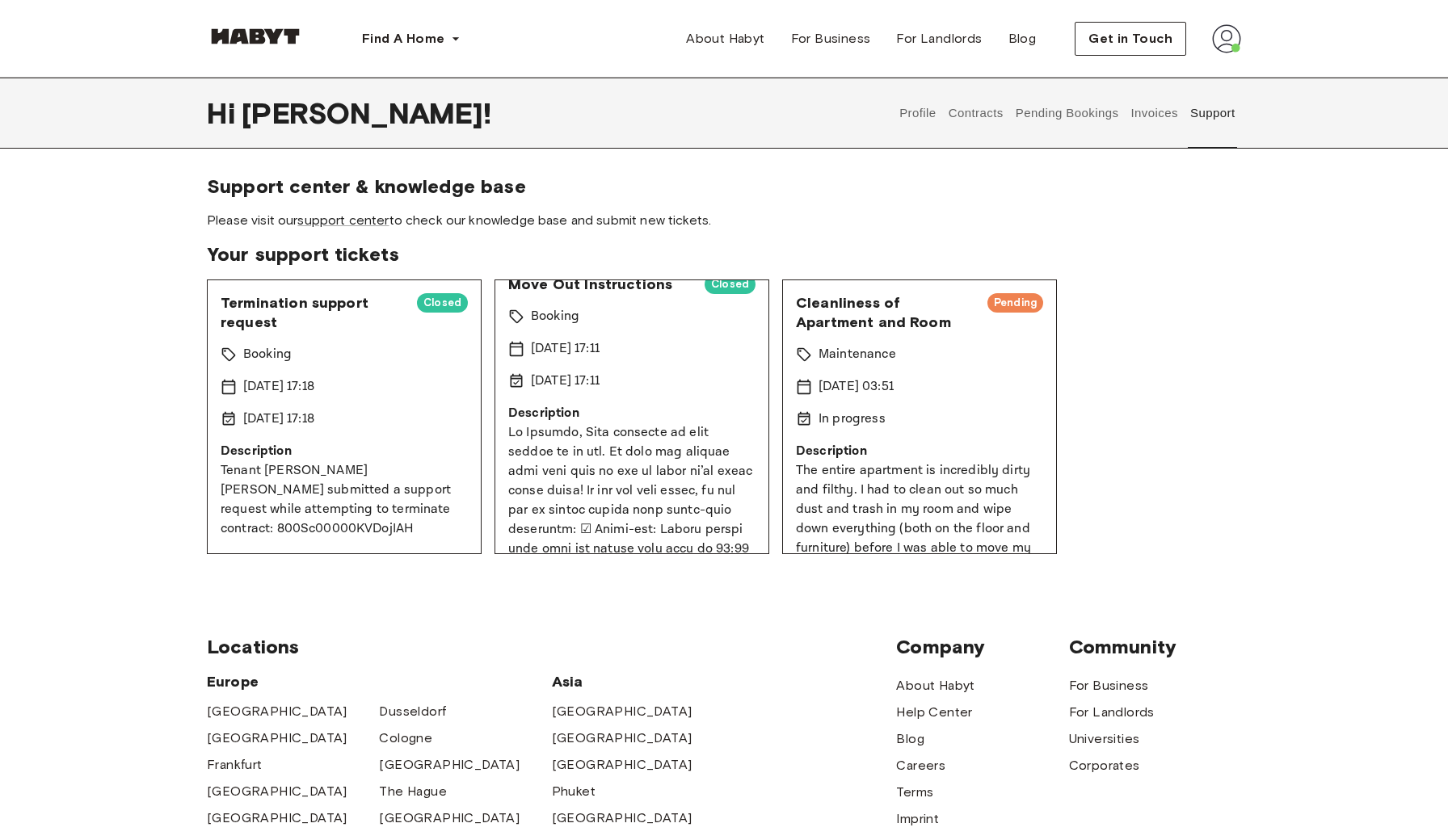
click at [669, 408] on p "Description" at bounding box center [632, 413] width 247 height 19
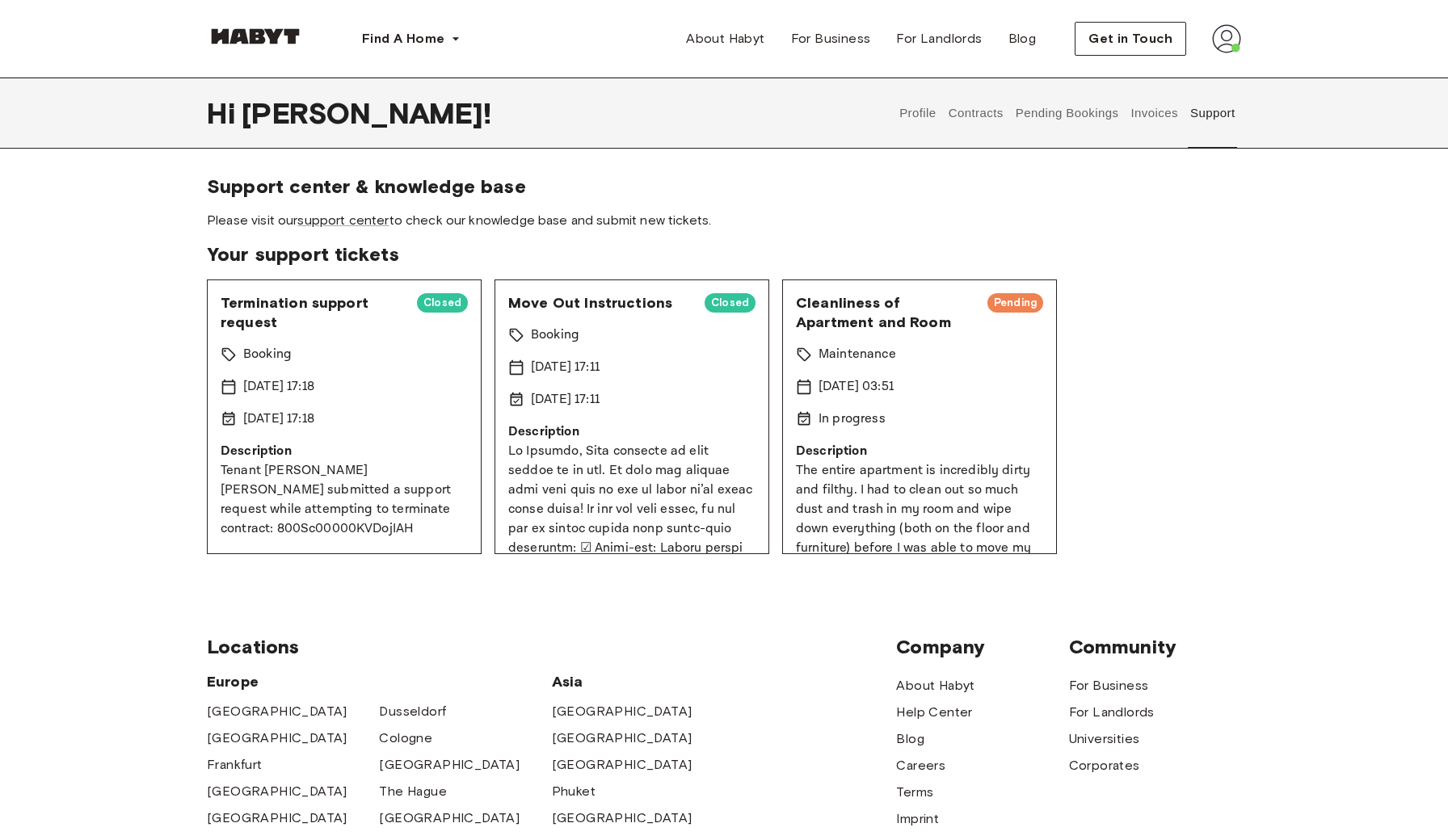
scroll to position [0, 0]
click at [719, 305] on span "Closed" at bounding box center [729, 303] width 51 height 16
click at [611, 299] on span "Move Out Instructions" at bounding box center [600, 303] width 183 height 19
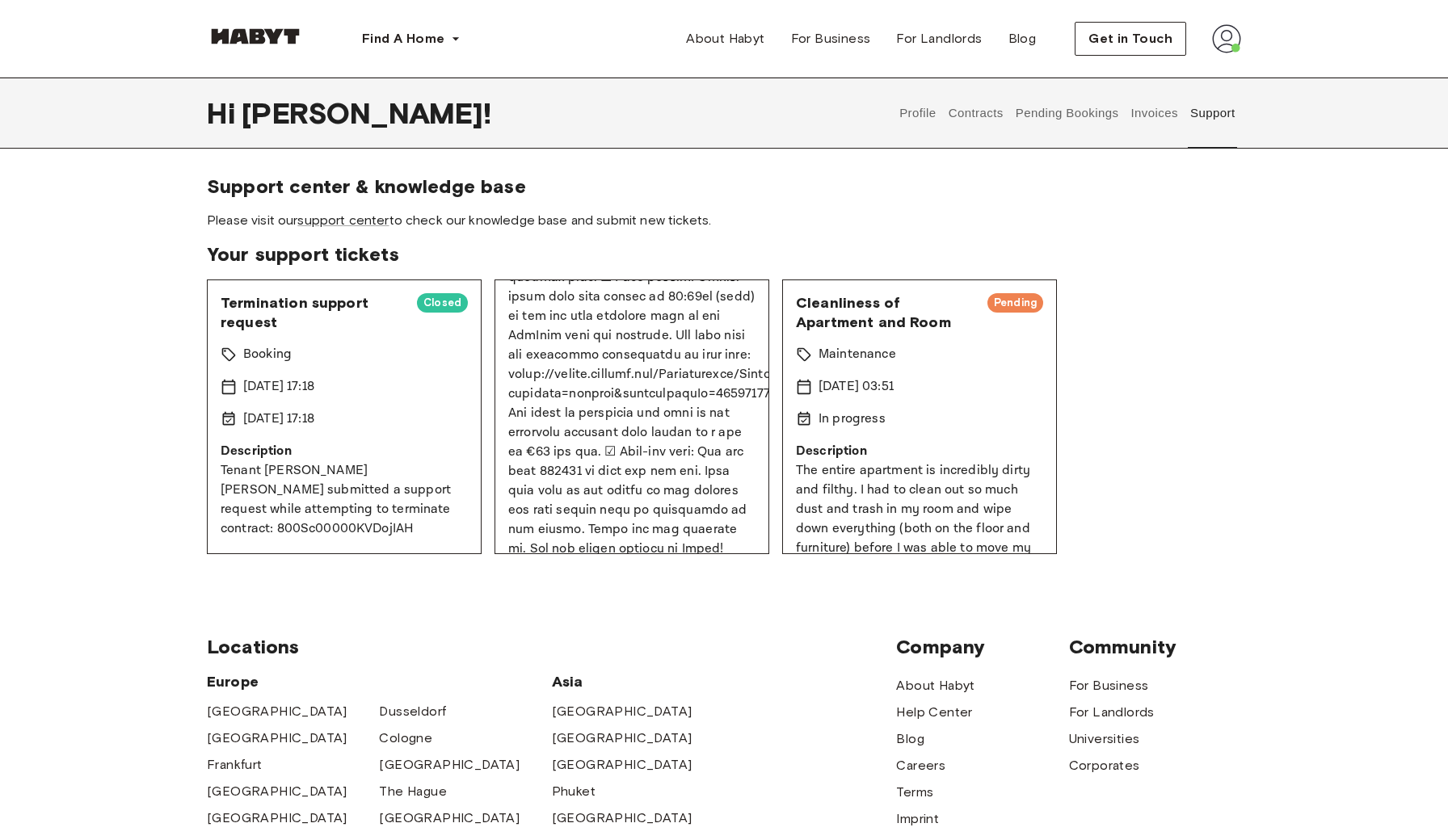
scroll to position [1065, 0]
click at [363, 218] on link "support center" at bounding box center [343, 220] width 92 height 15
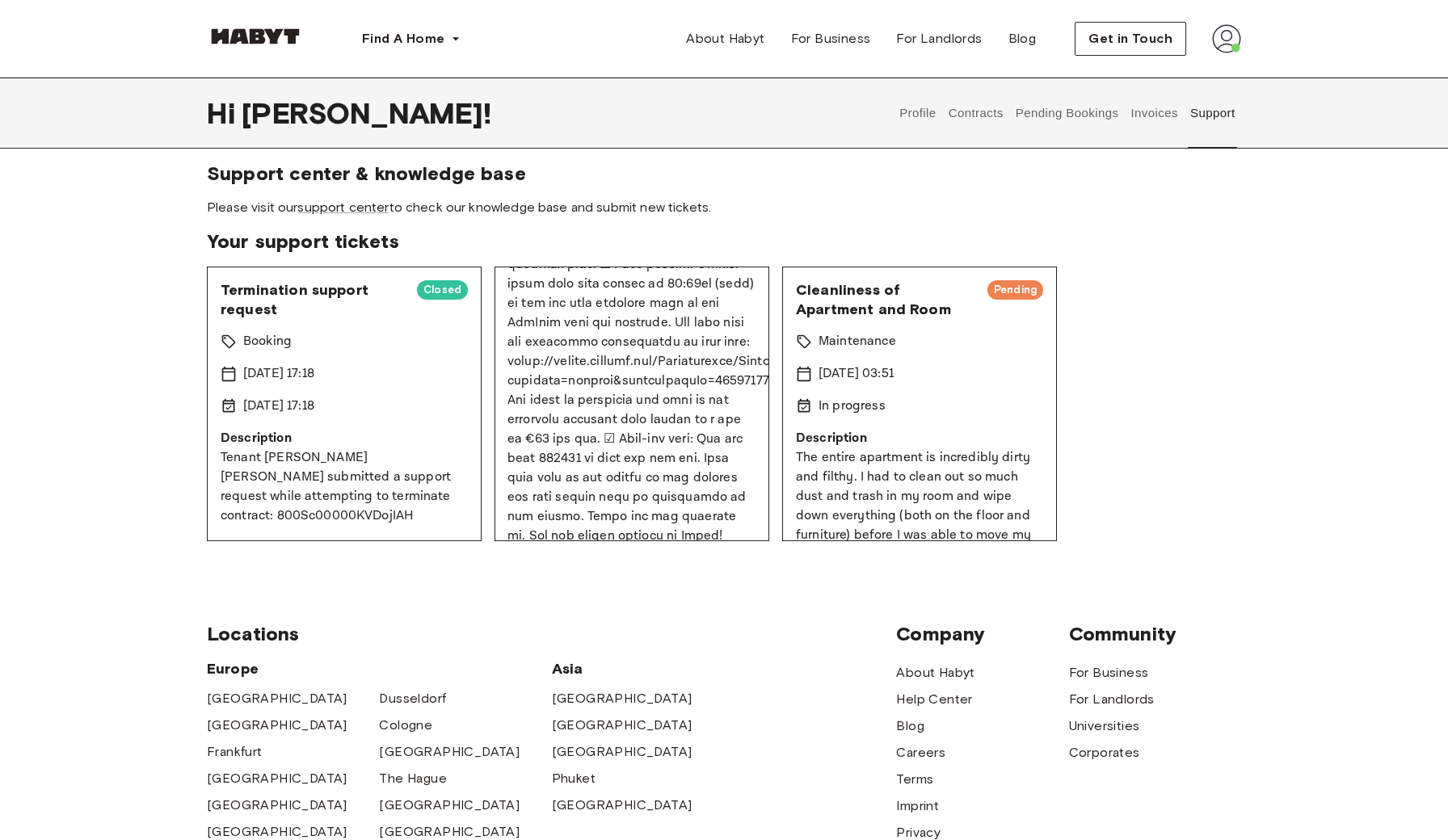
scroll to position [1065, 1]
